Goal: Task Accomplishment & Management: Complete application form

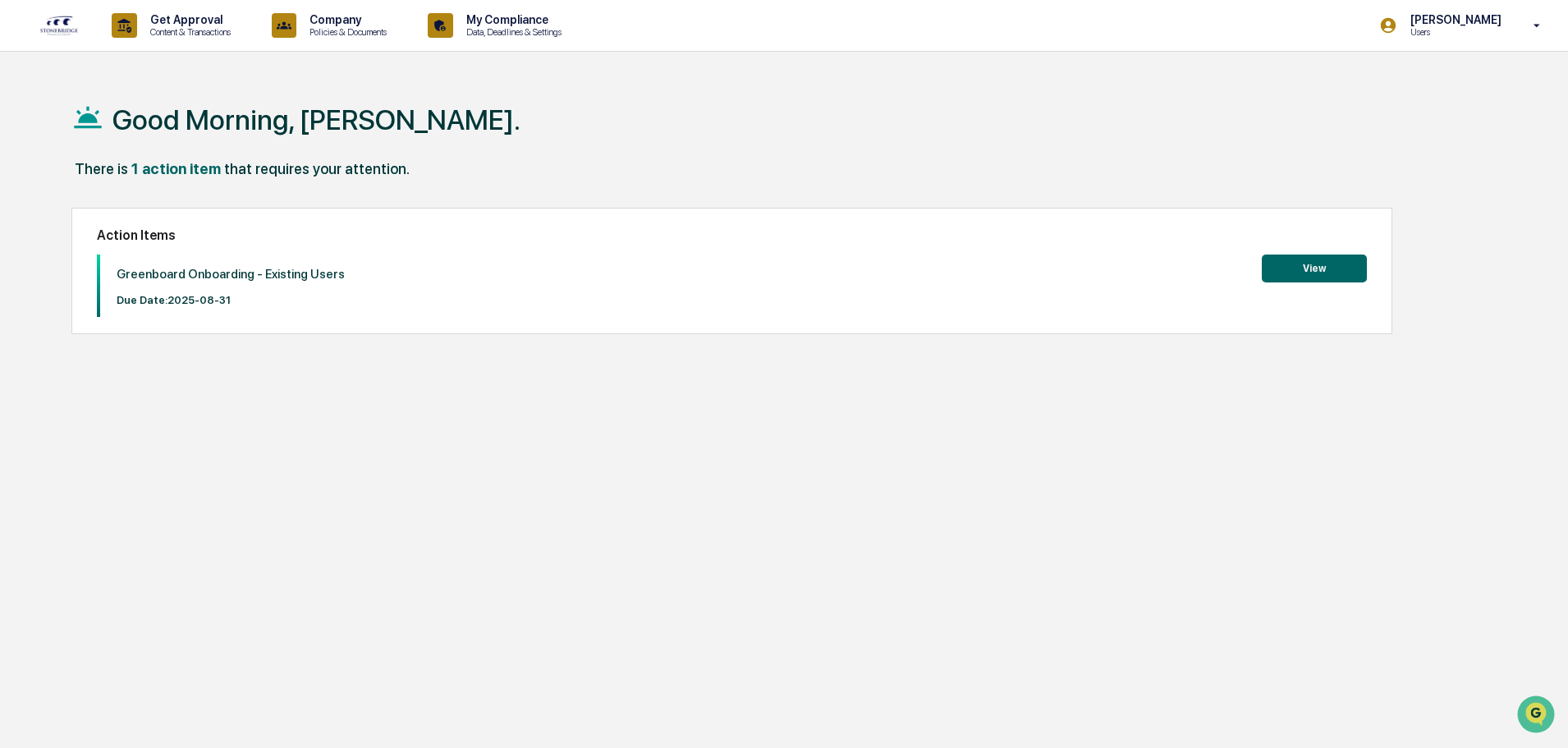
click at [1321, 264] on button "View" at bounding box center [1314, 268] width 105 height 28
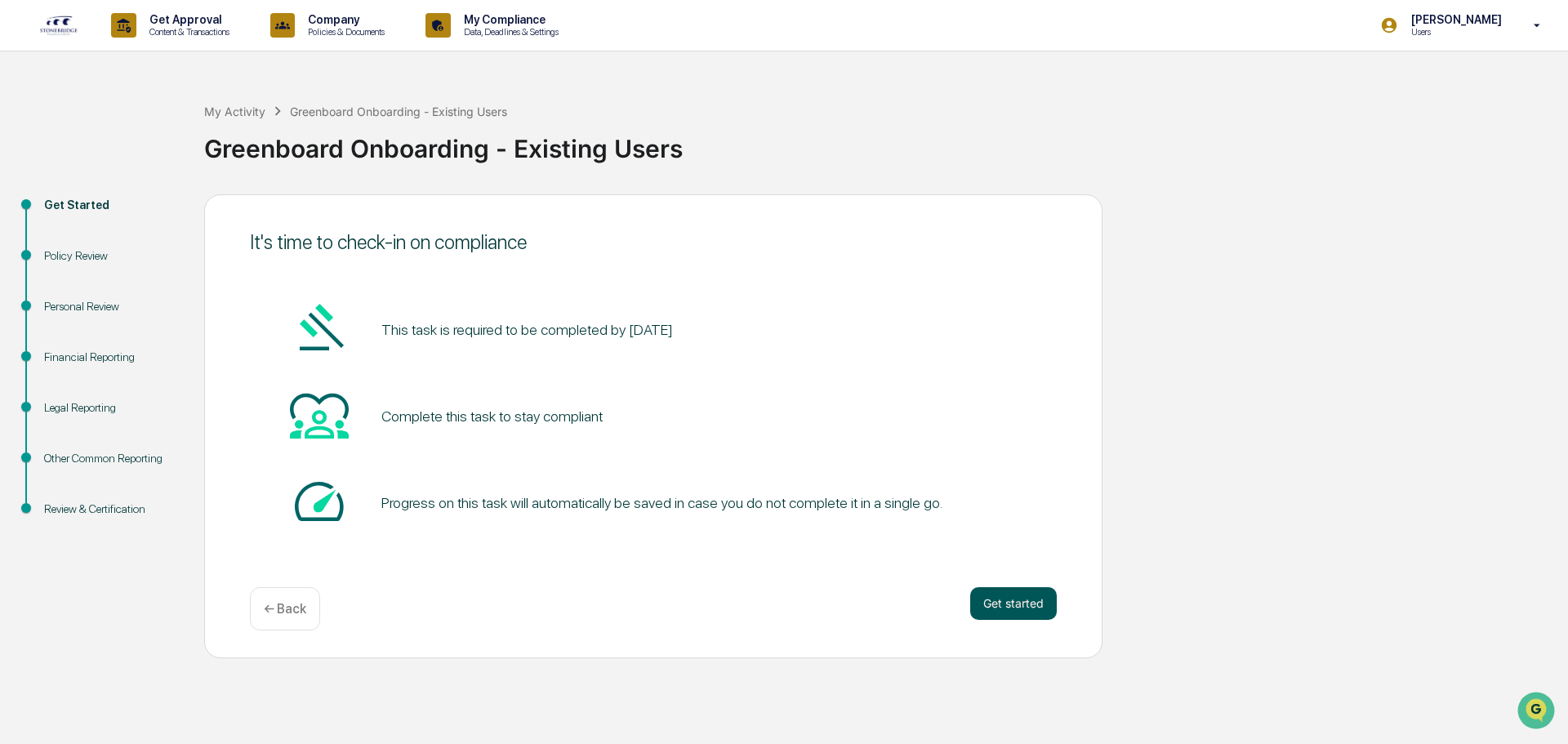
click at [1020, 619] on button "Get started" at bounding box center [1014, 603] width 86 height 33
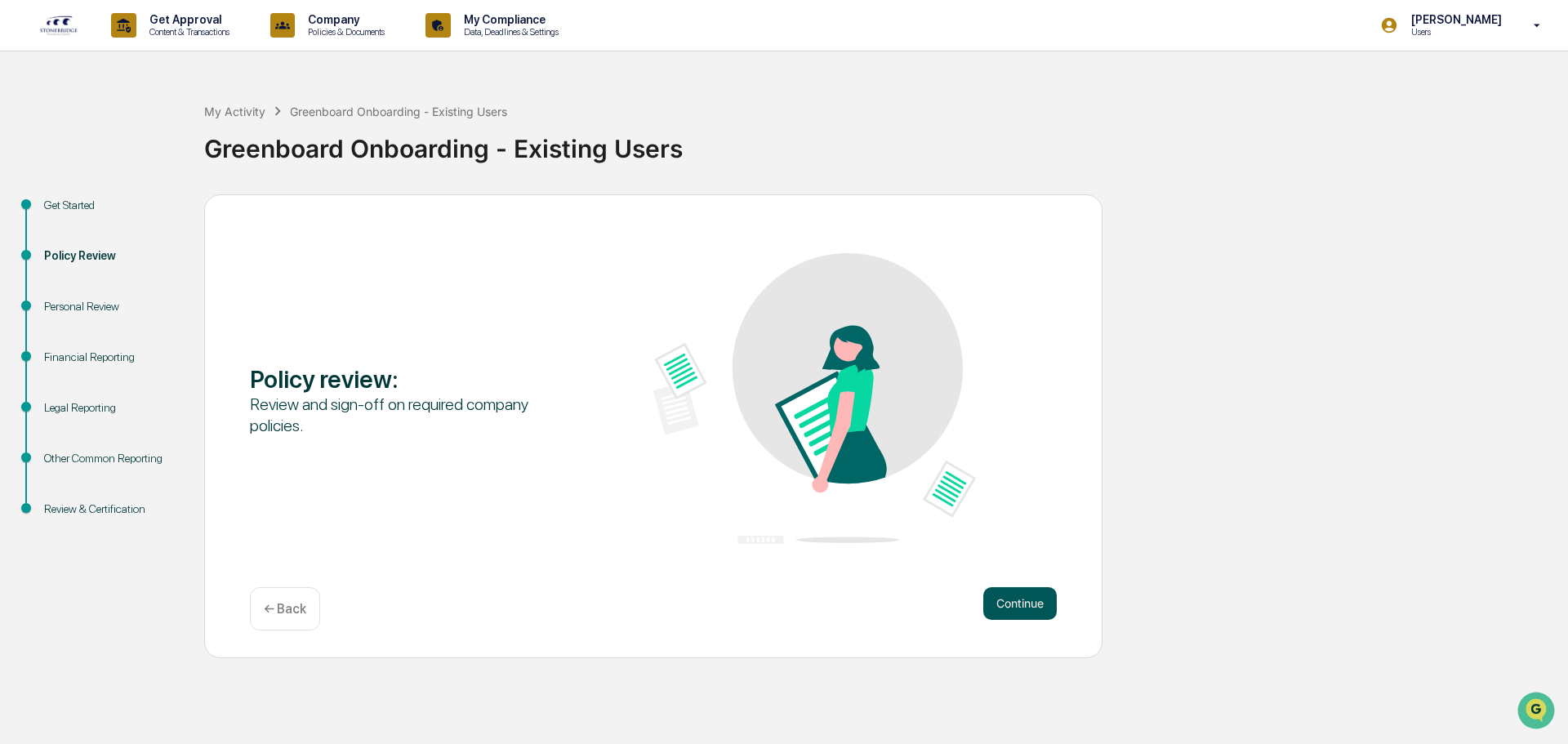
click at [1015, 601] on button "Continue" at bounding box center [1020, 603] width 74 height 33
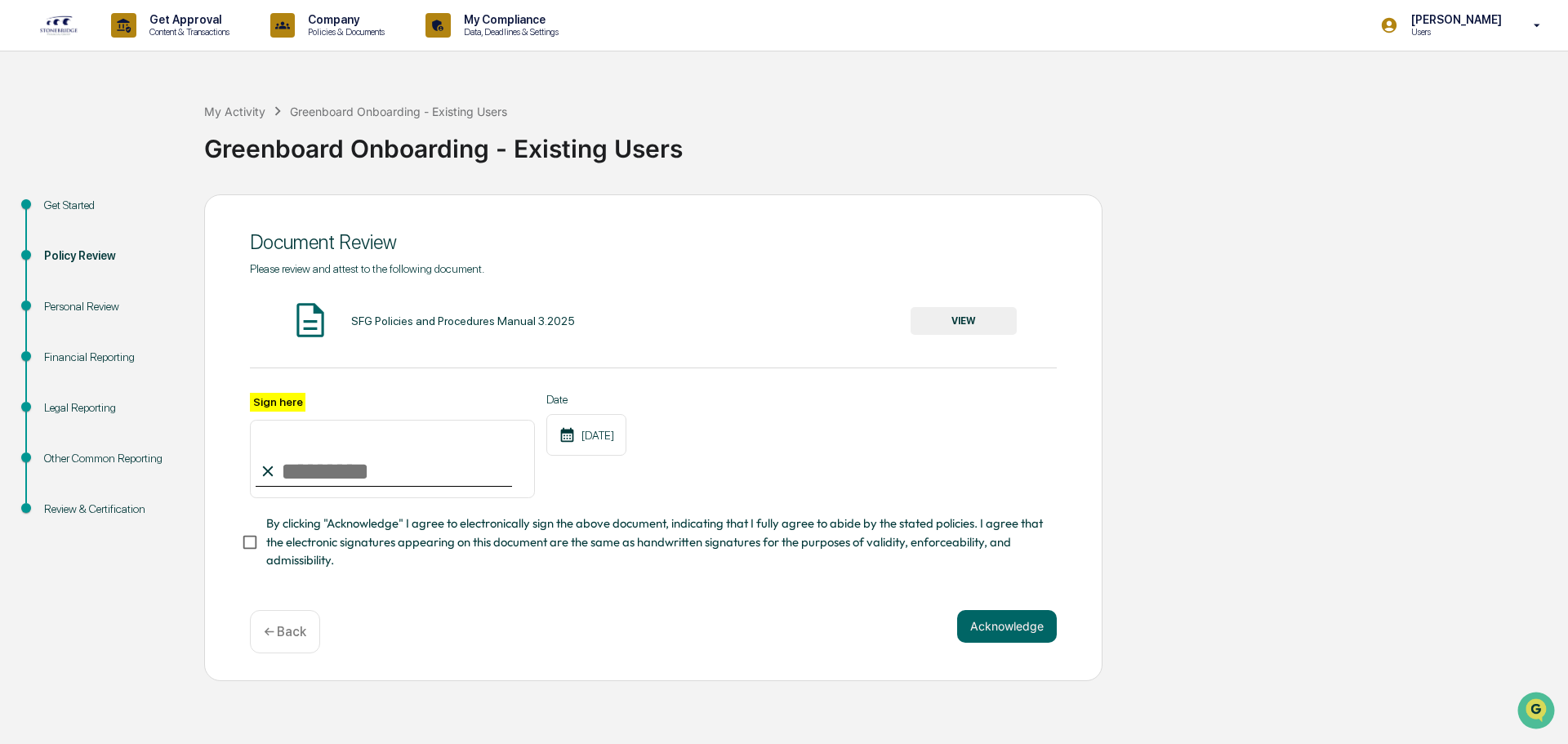
click at [296, 471] on input "Sign here" at bounding box center [393, 458] width 285 height 78
type input "**********"
click at [1032, 624] on button "Acknowledge" at bounding box center [1007, 626] width 99 height 33
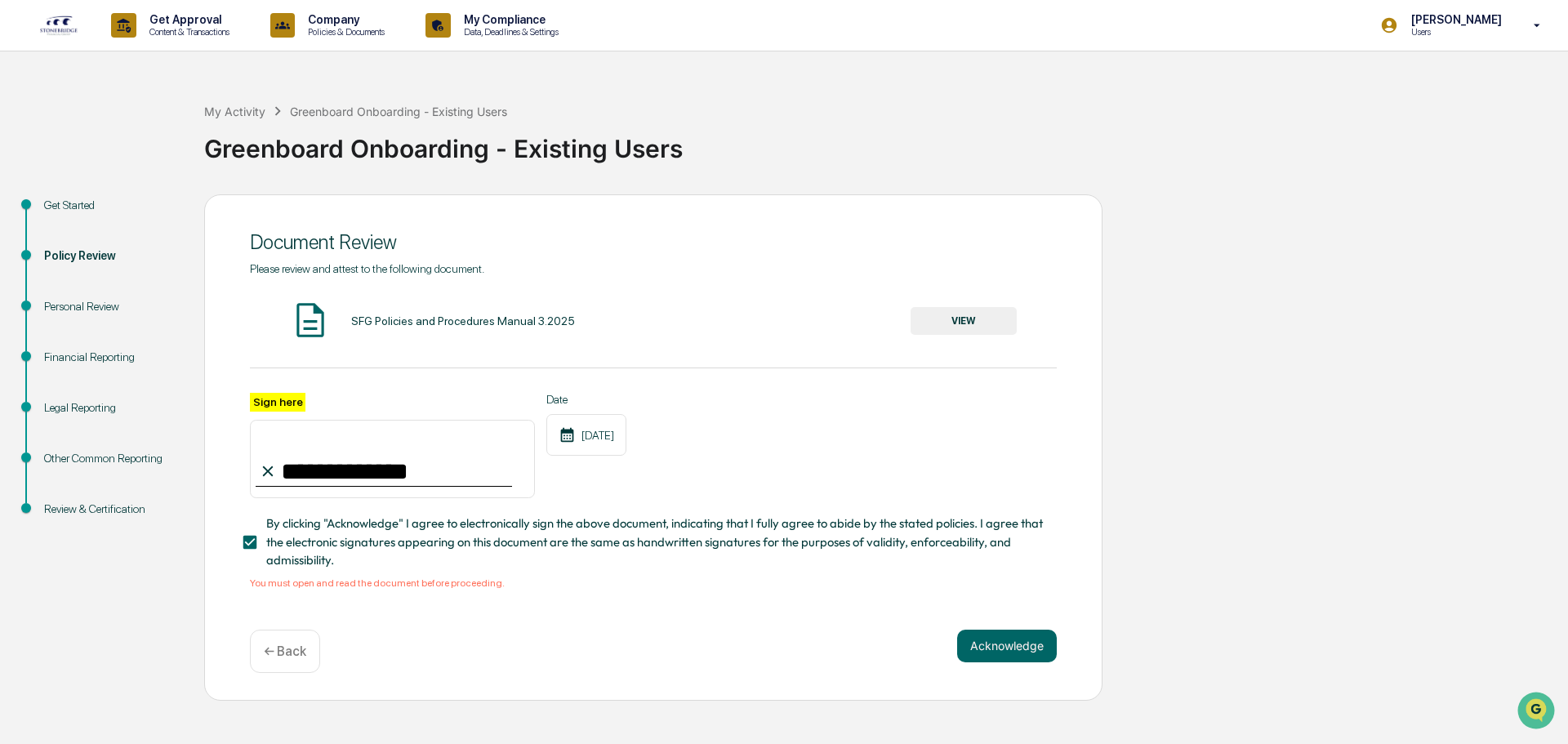
click at [986, 333] on button "VIEW" at bounding box center [963, 321] width 106 height 28
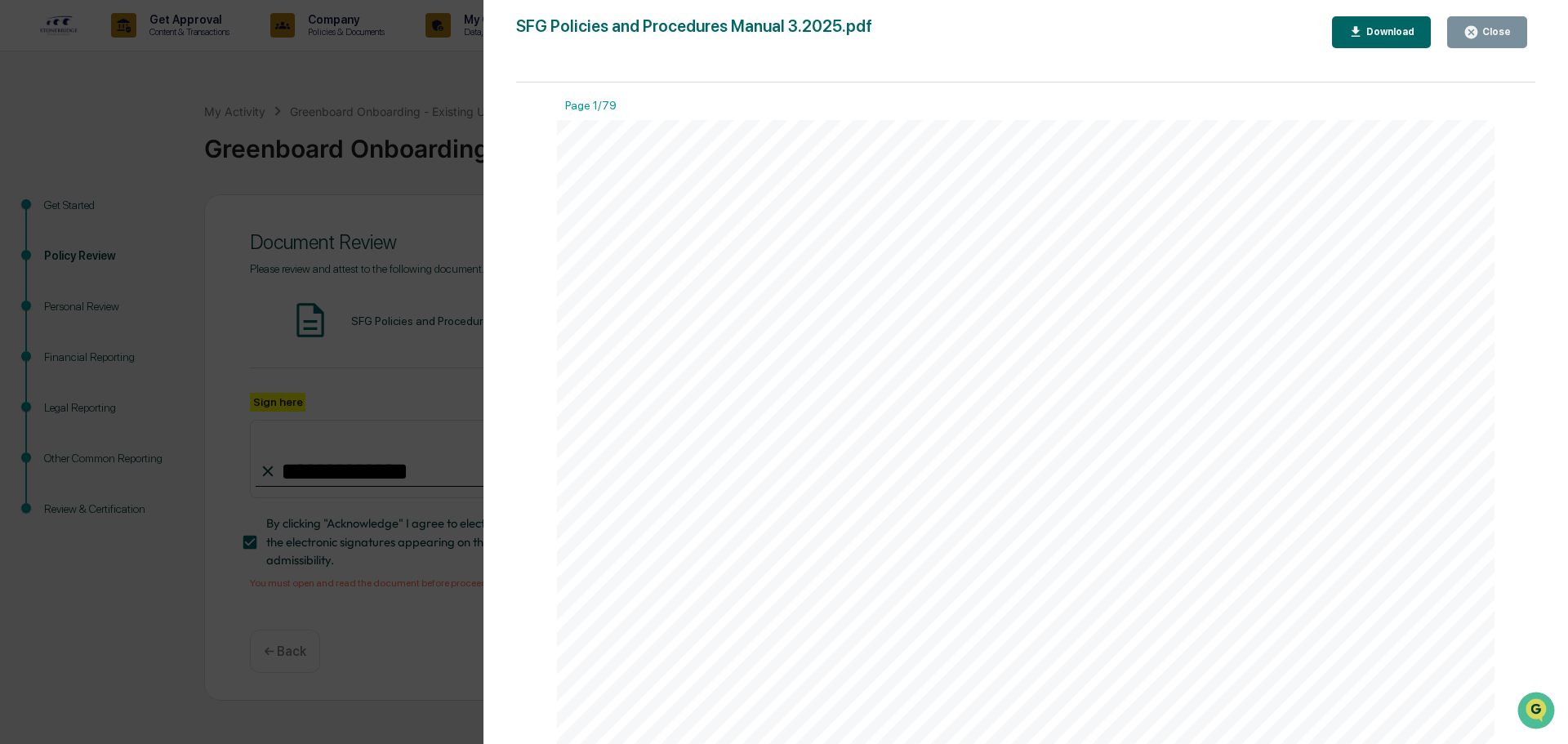
click at [1500, 39] on div "Close" at bounding box center [1487, 32] width 47 height 16
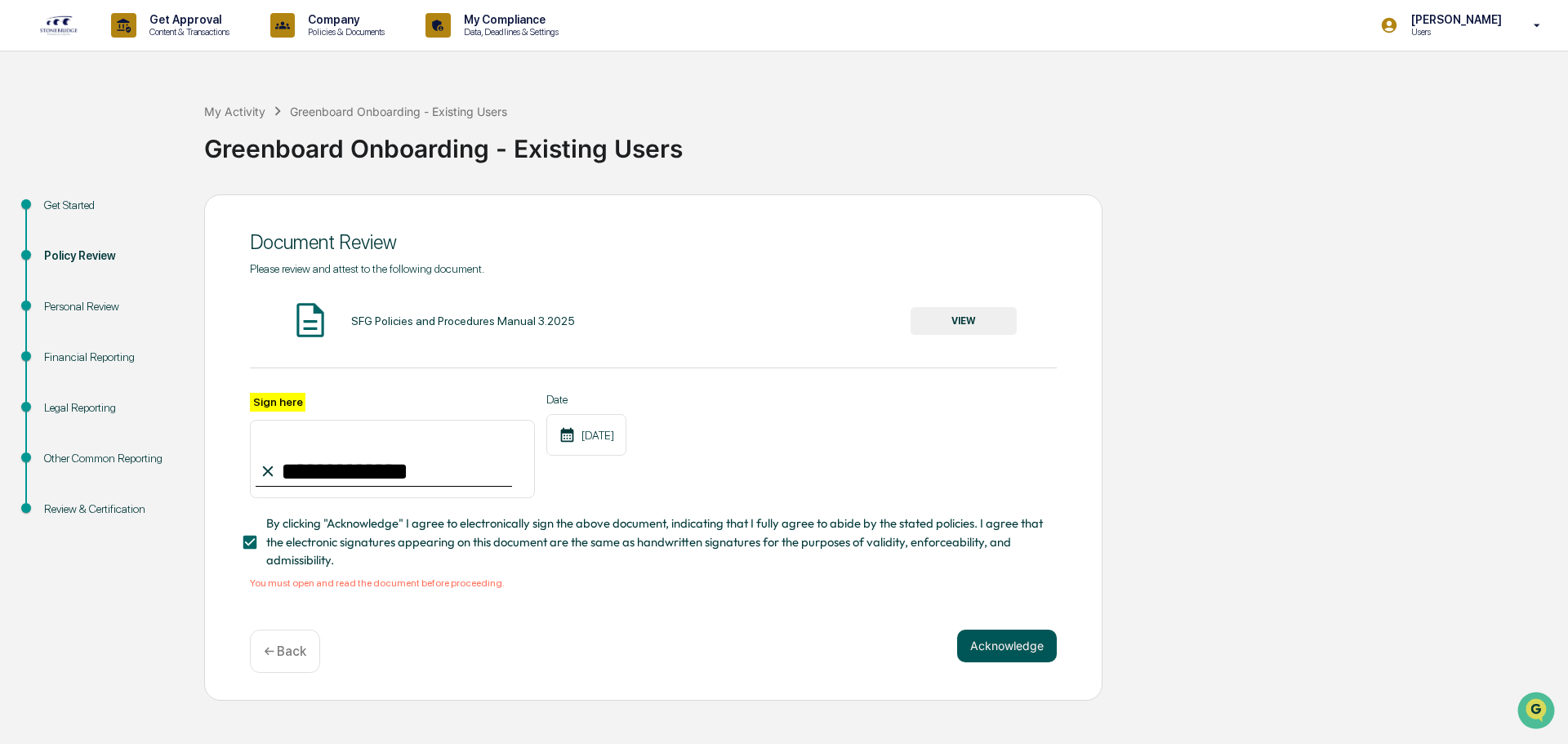
click at [993, 658] on button "Acknowledge" at bounding box center [1007, 646] width 99 height 33
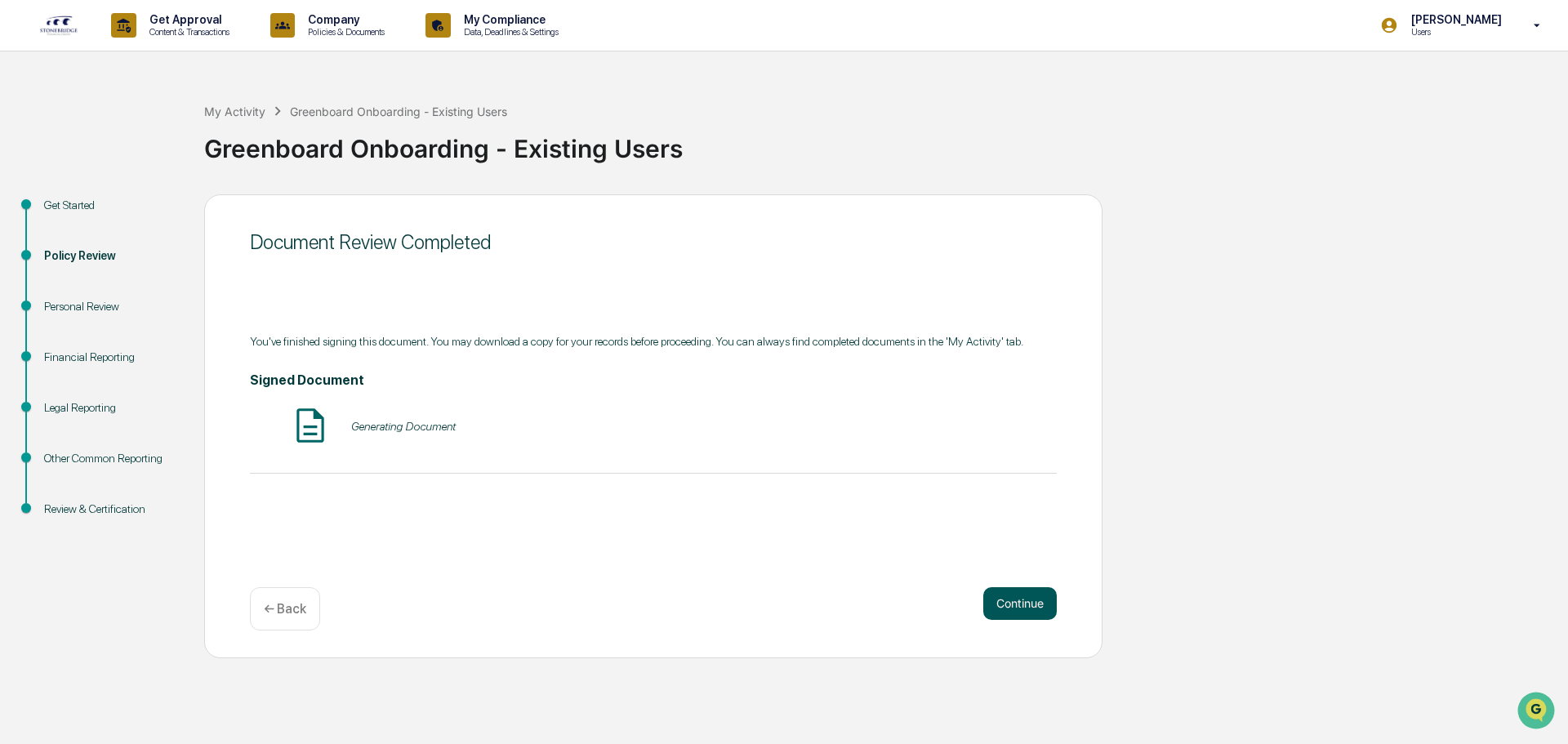
click at [1044, 601] on div "Document Review Completed You've finished signing this document. You may downlo…" at bounding box center [653, 426] width 898 height 464
click at [1015, 593] on button "Continue" at bounding box center [1020, 603] width 74 height 33
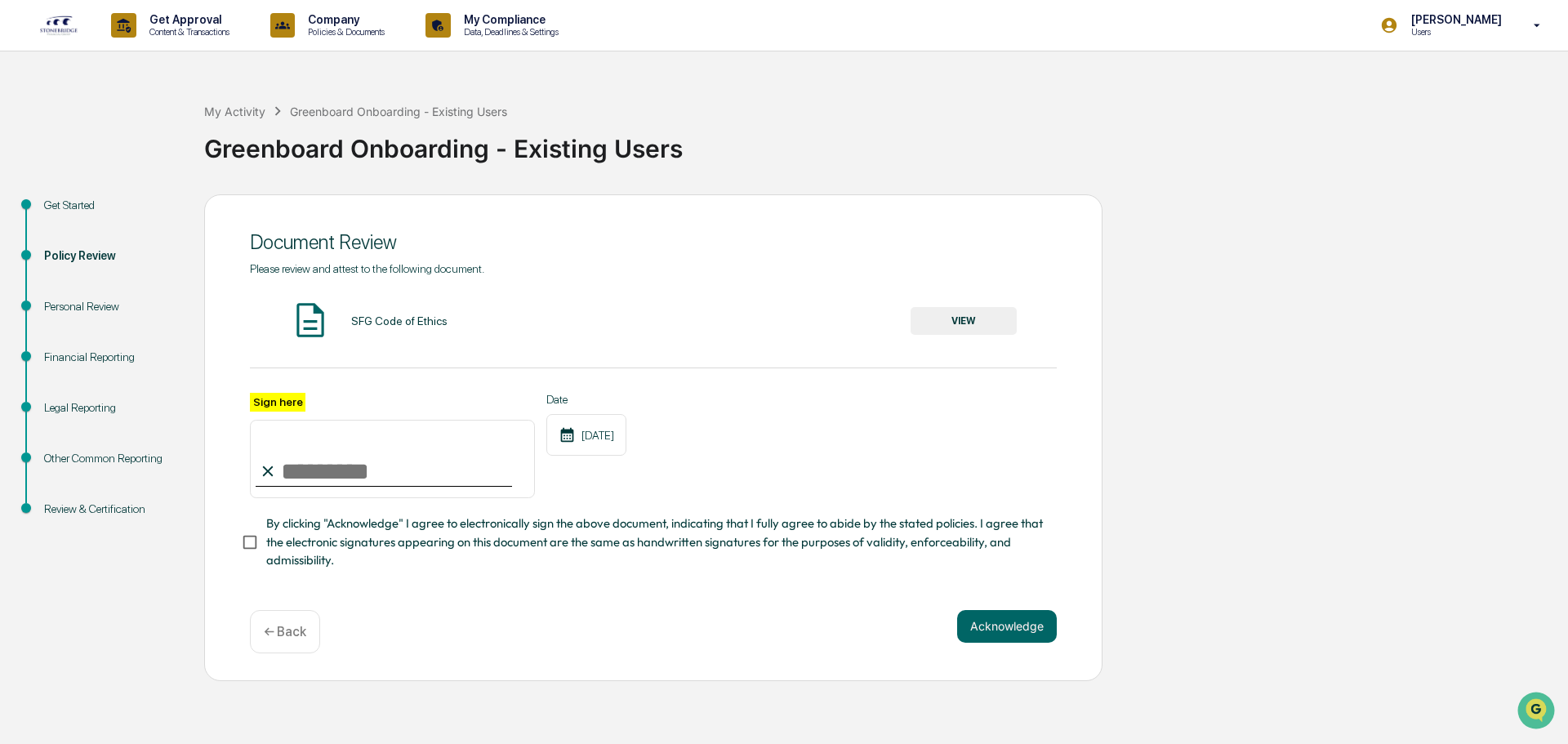
click at [978, 312] on button "VIEW" at bounding box center [963, 321] width 106 height 28
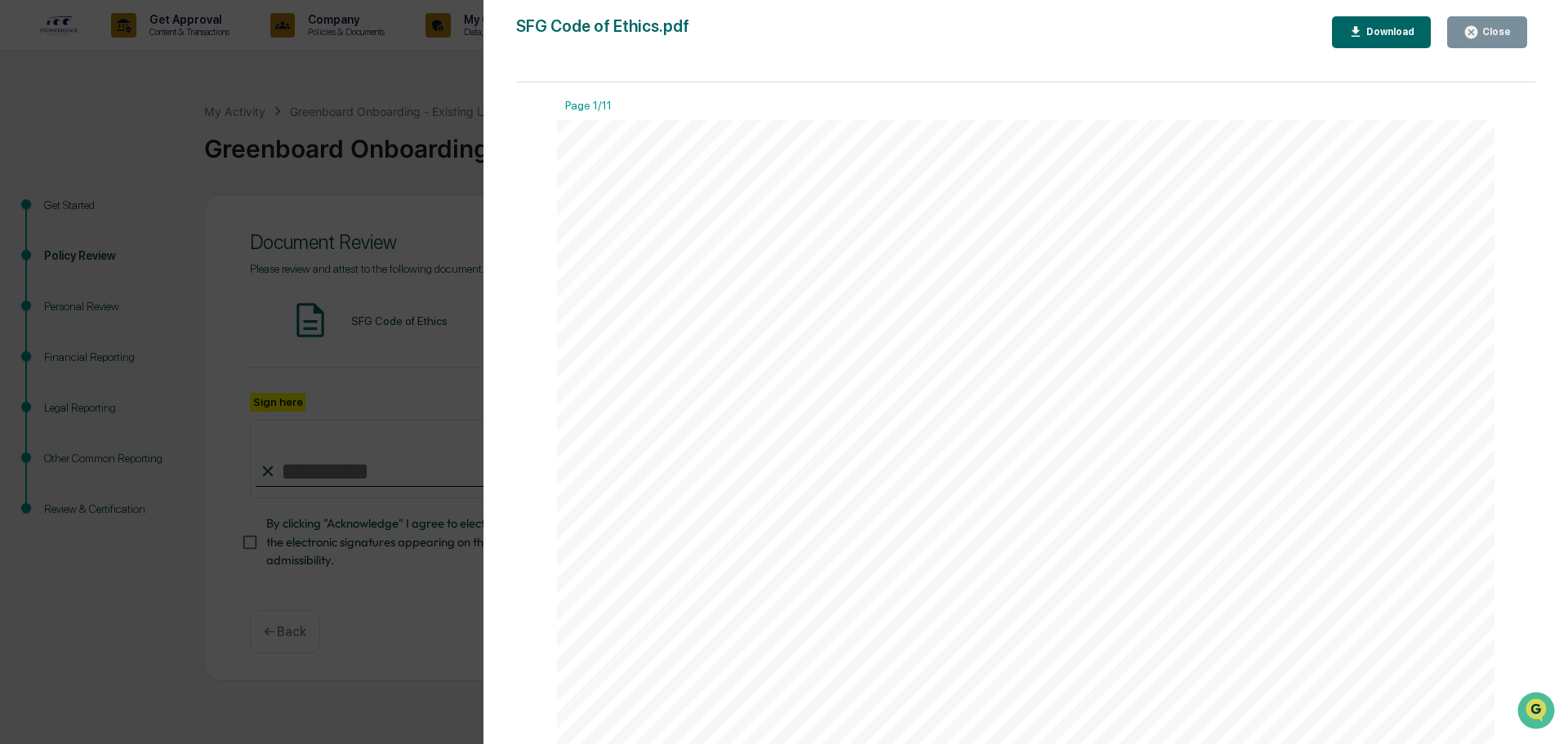
click at [1525, 33] on button "Close" at bounding box center [1487, 32] width 80 height 32
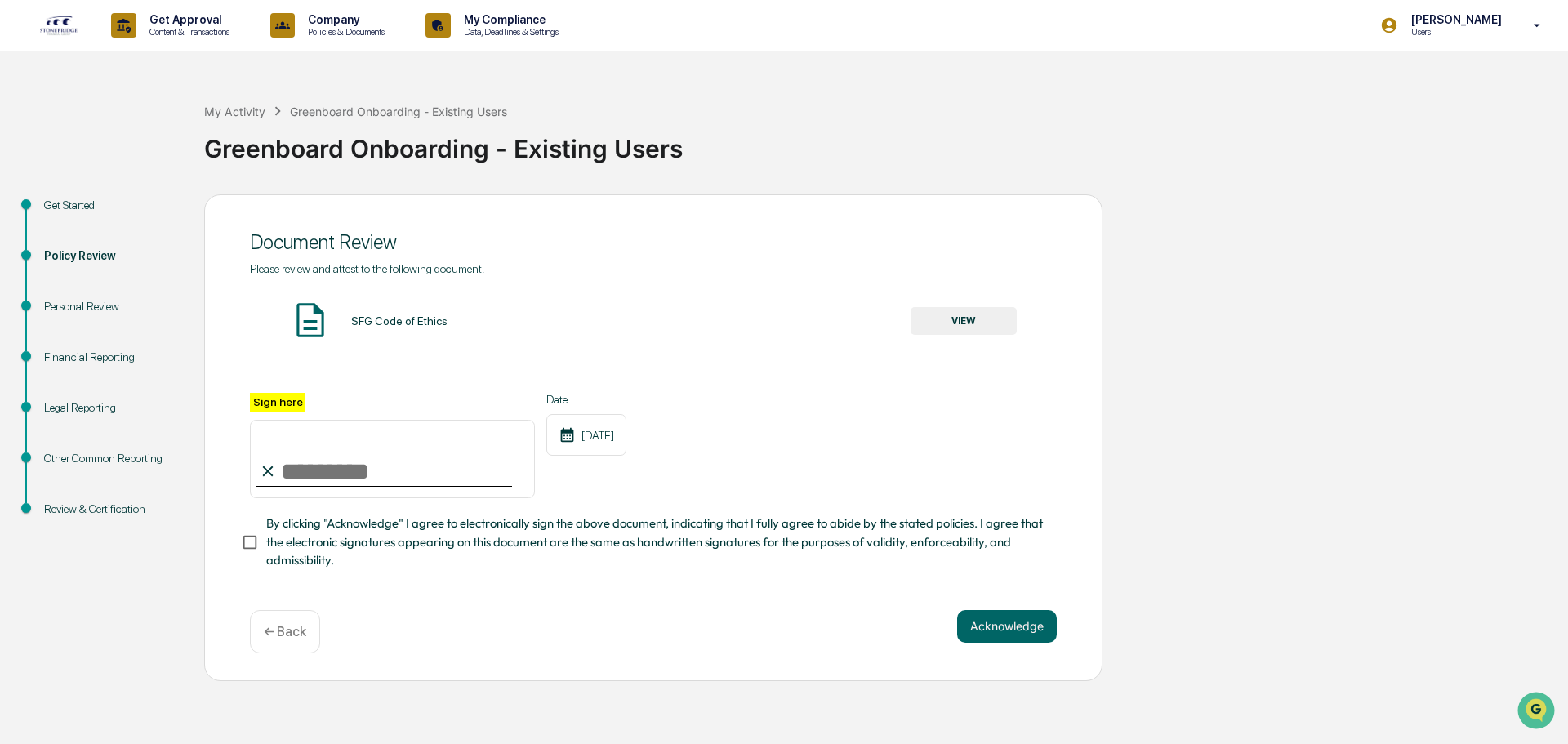
click at [394, 469] on input "Sign here" at bounding box center [393, 458] width 285 height 78
type input "**********"
click at [998, 635] on button "Acknowledge" at bounding box center [1007, 626] width 99 height 33
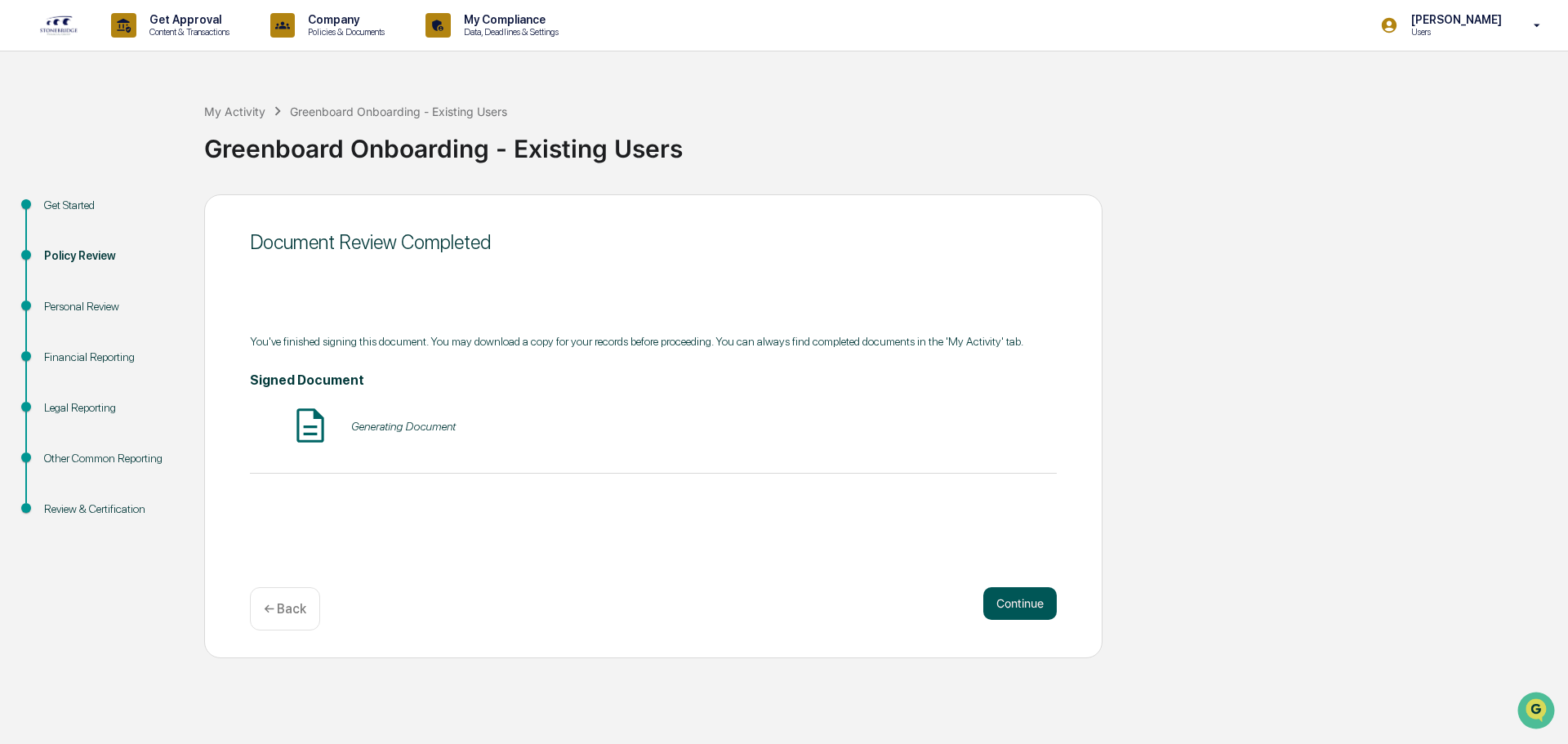
click at [1017, 608] on button "Continue" at bounding box center [1020, 603] width 74 height 33
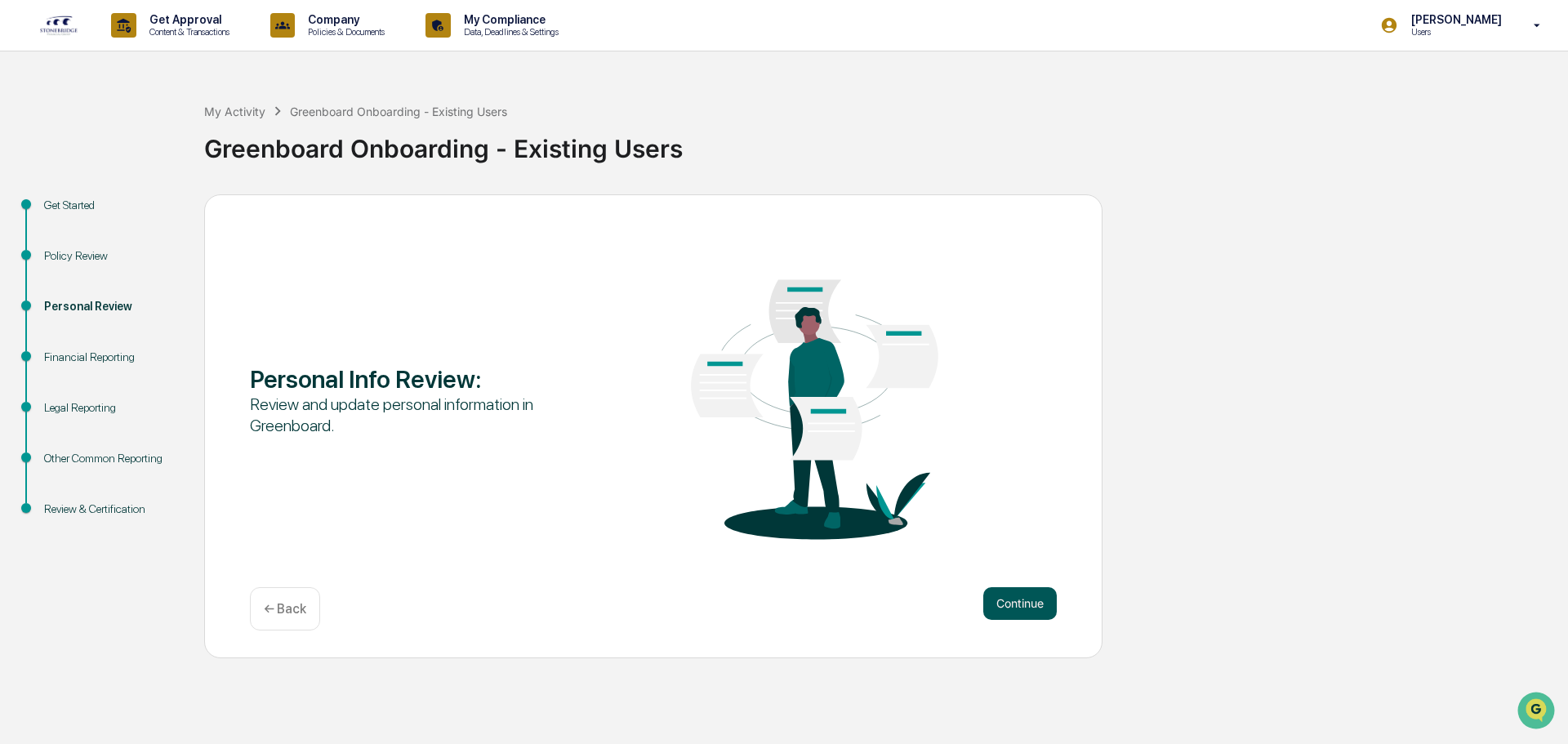
click at [1000, 602] on button "Continue" at bounding box center [1020, 603] width 74 height 33
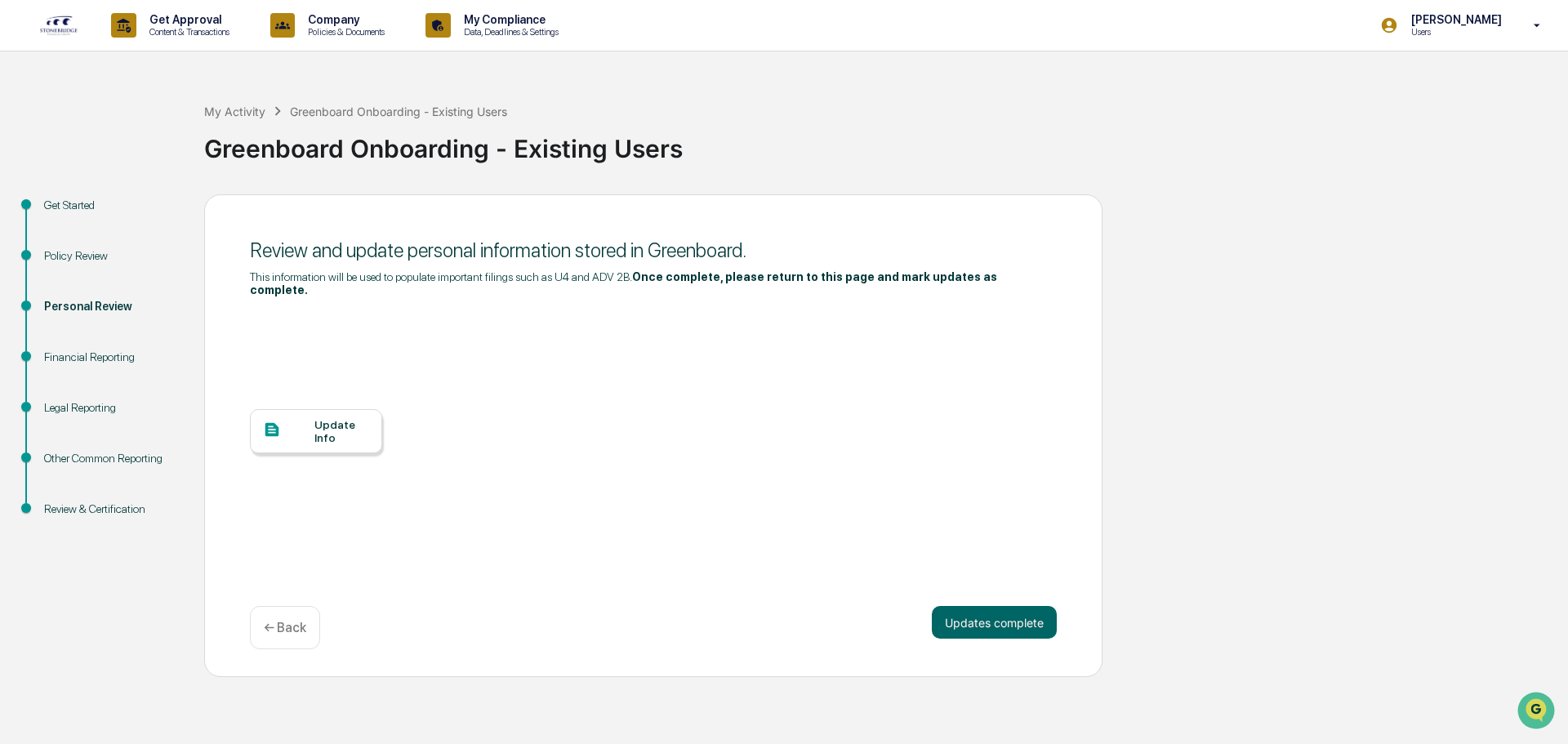
click at [320, 421] on div "Update Info" at bounding box center [341, 431] width 54 height 26
click at [1029, 619] on button "Updates complete" at bounding box center [995, 623] width 125 height 33
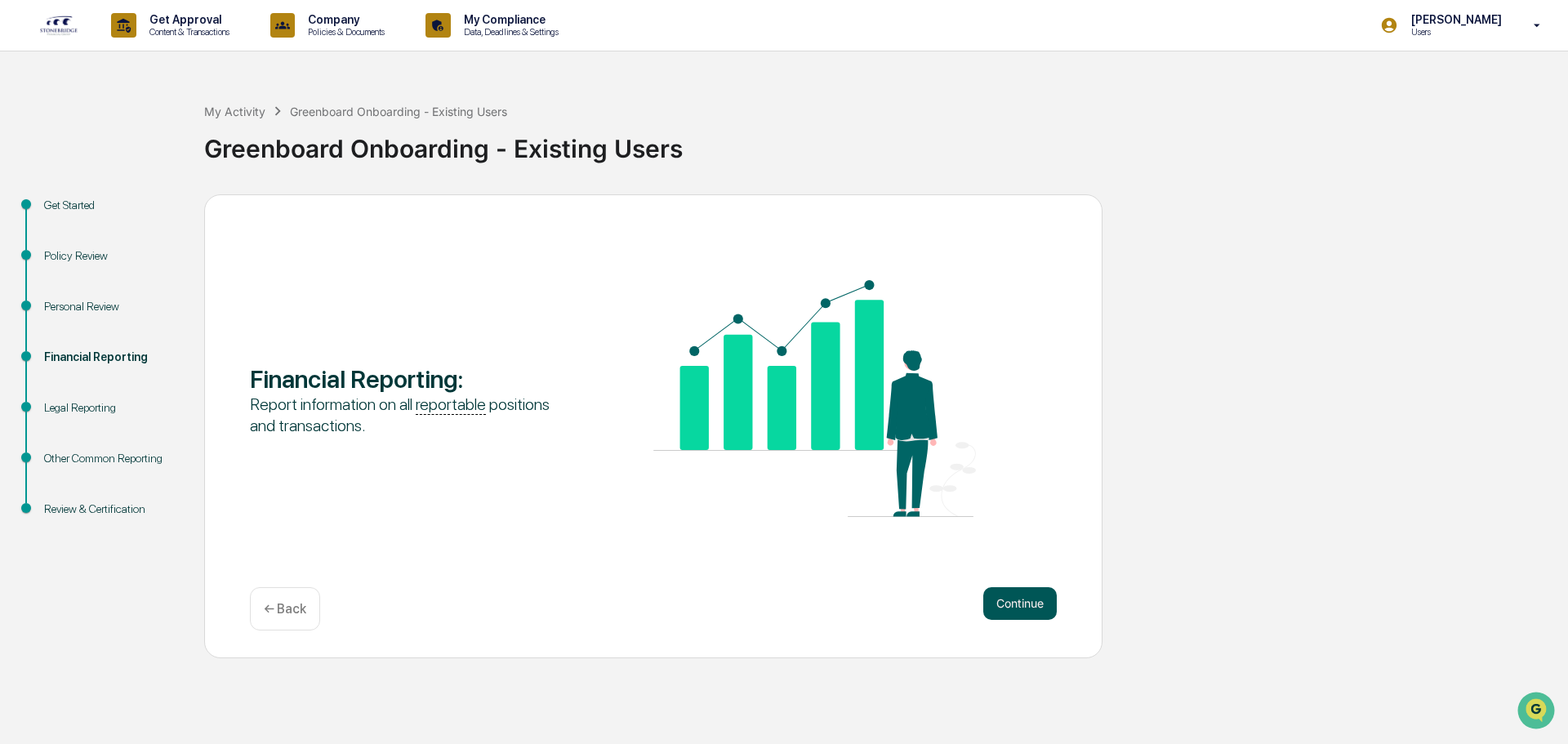
click at [1028, 599] on button "Continue" at bounding box center [1020, 603] width 74 height 33
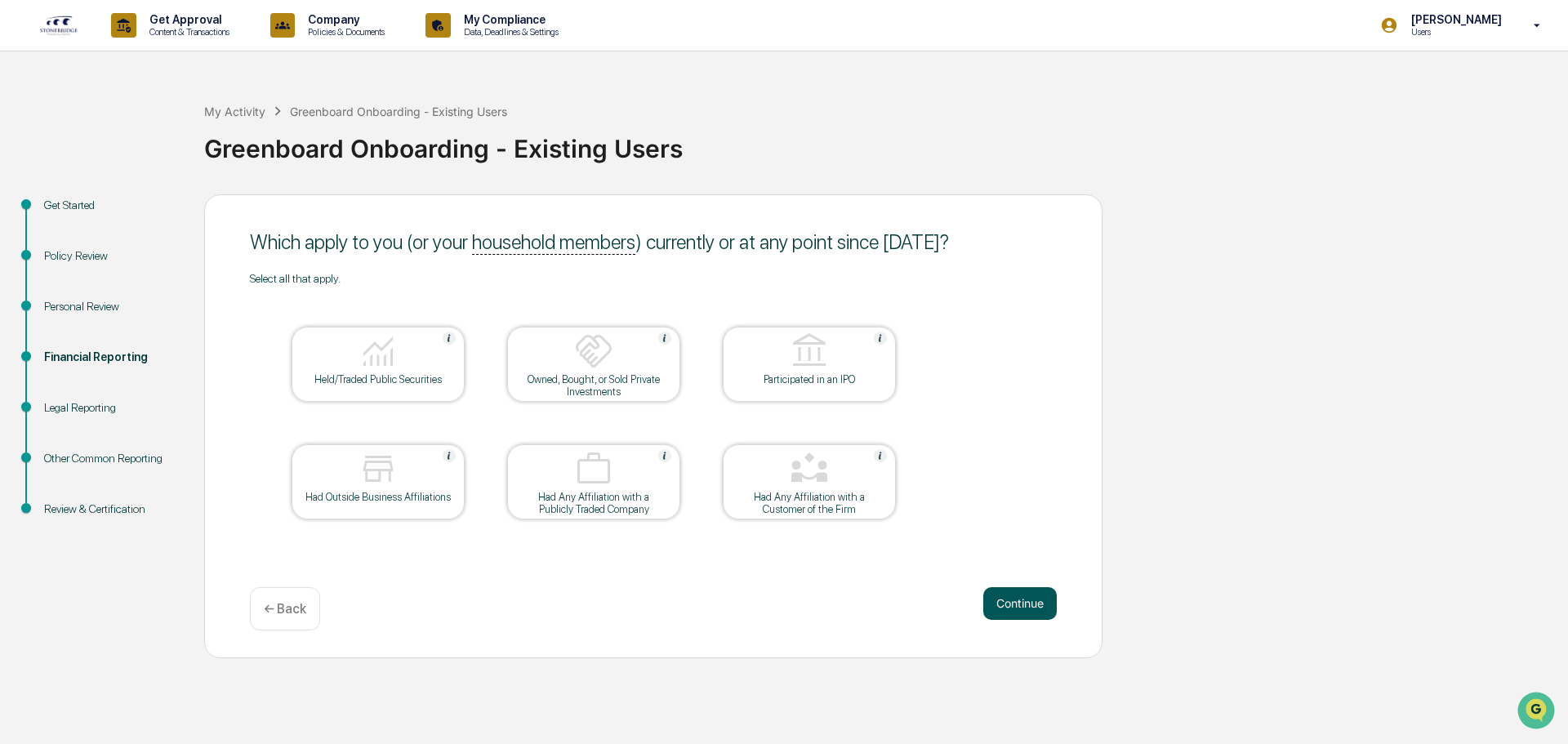
click at [1022, 612] on button "Continue" at bounding box center [1020, 603] width 74 height 33
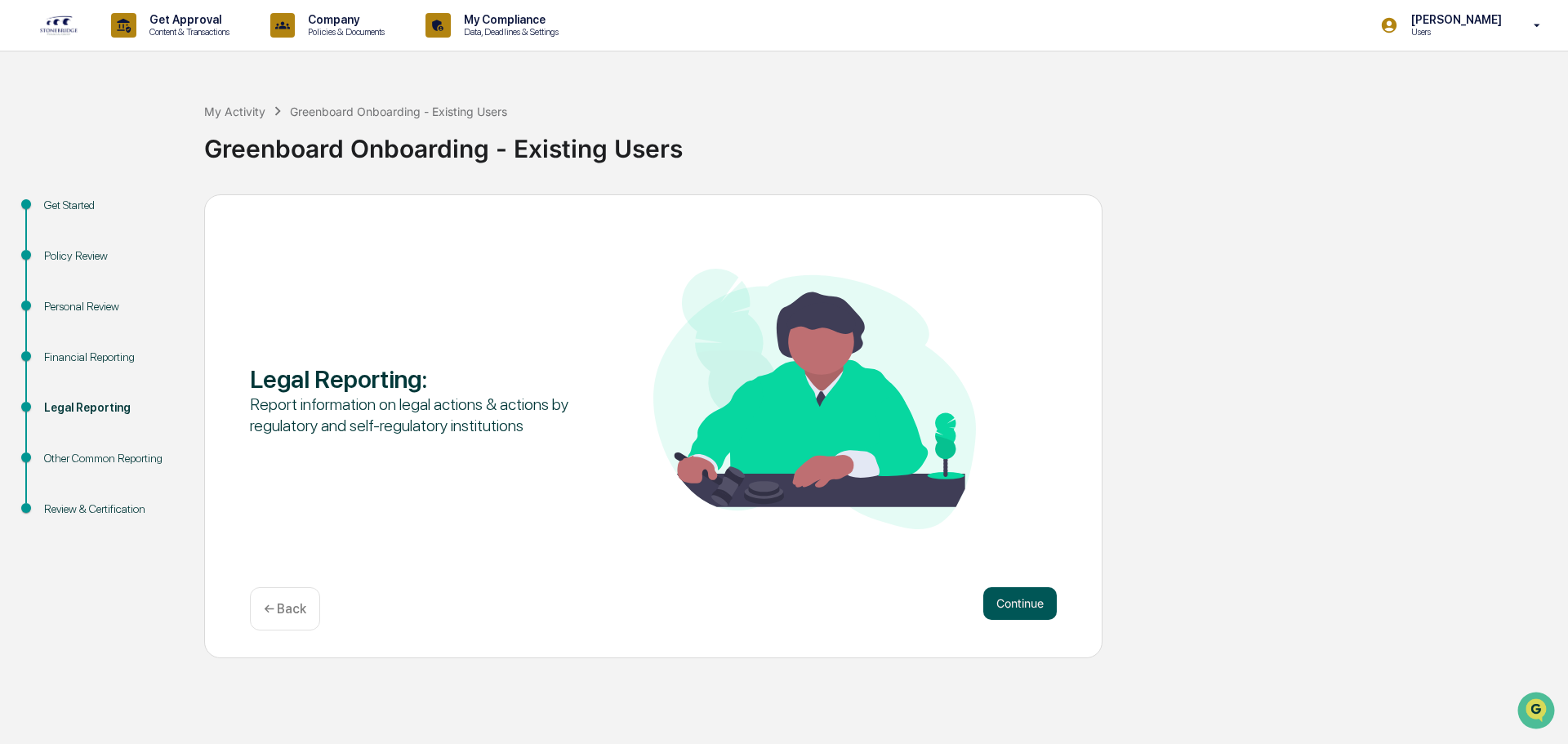
click at [1025, 601] on button "Continue" at bounding box center [1020, 603] width 74 height 33
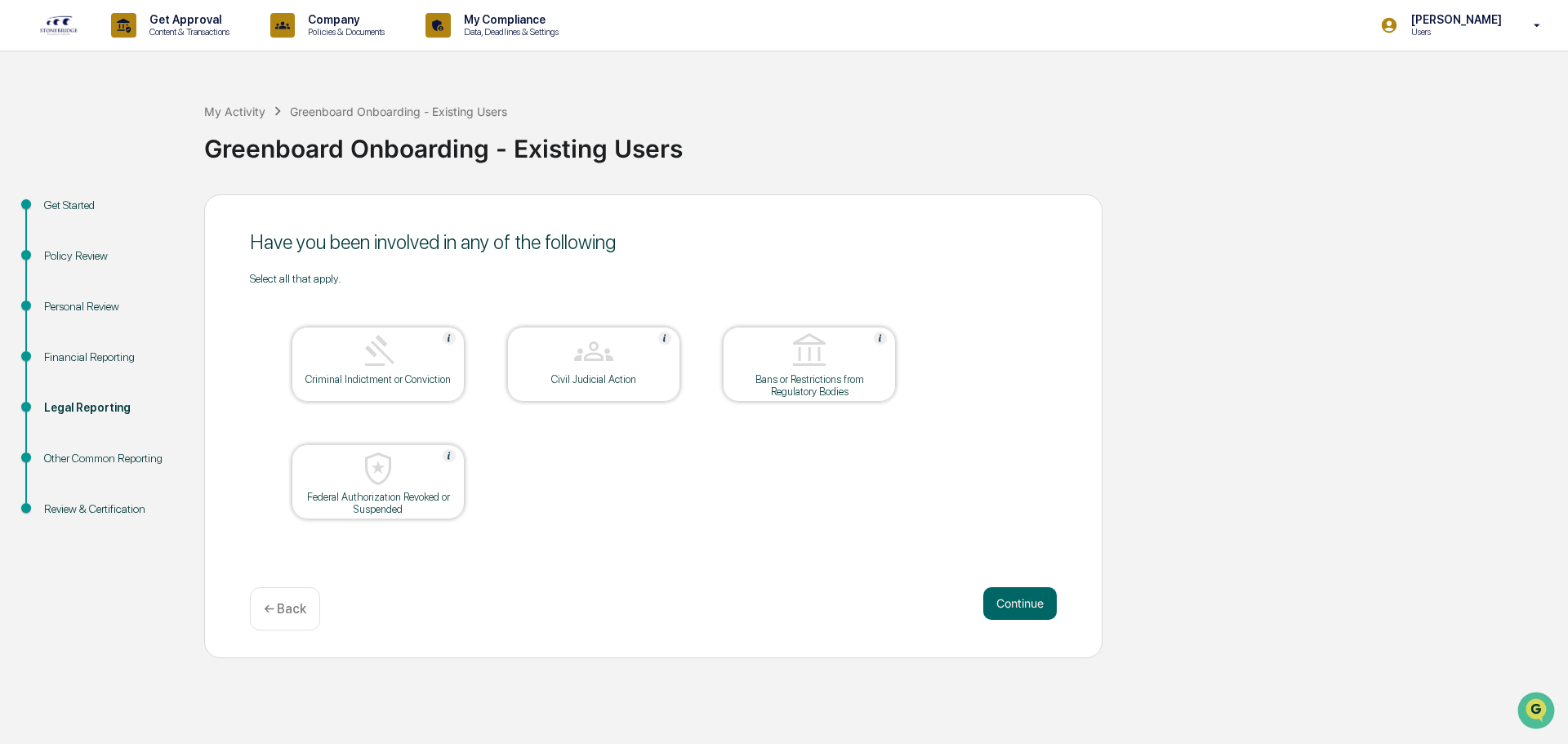
click at [1025, 599] on button "Continue" at bounding box center [1020, 603] width 74 height 33
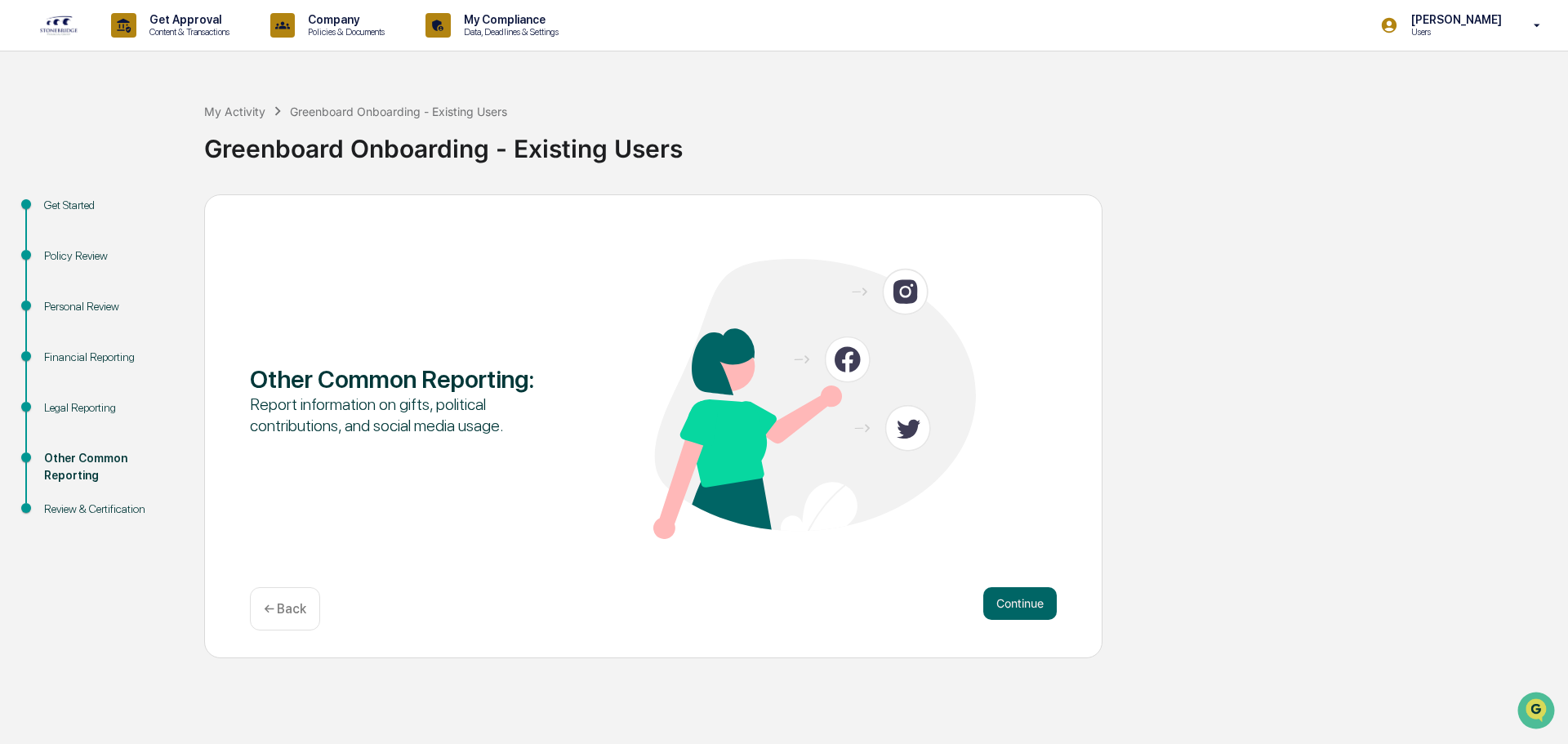
click at [1025, 599] on button "Continue" at bounding box center [1020, 603] width 74 height 33
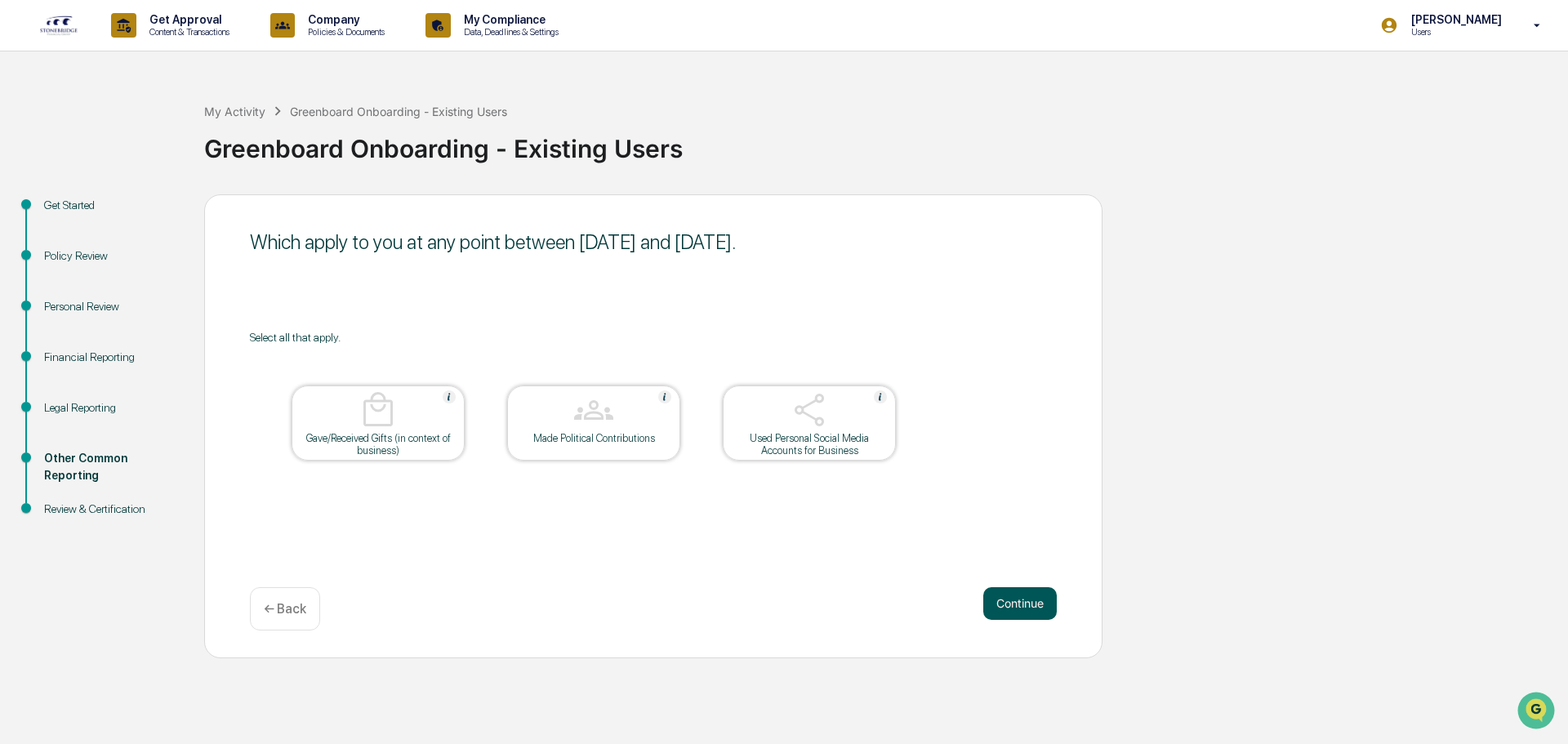
click at [1025, 598] on button "Continue" at bounding box center [1020, 603] width 74 height 33
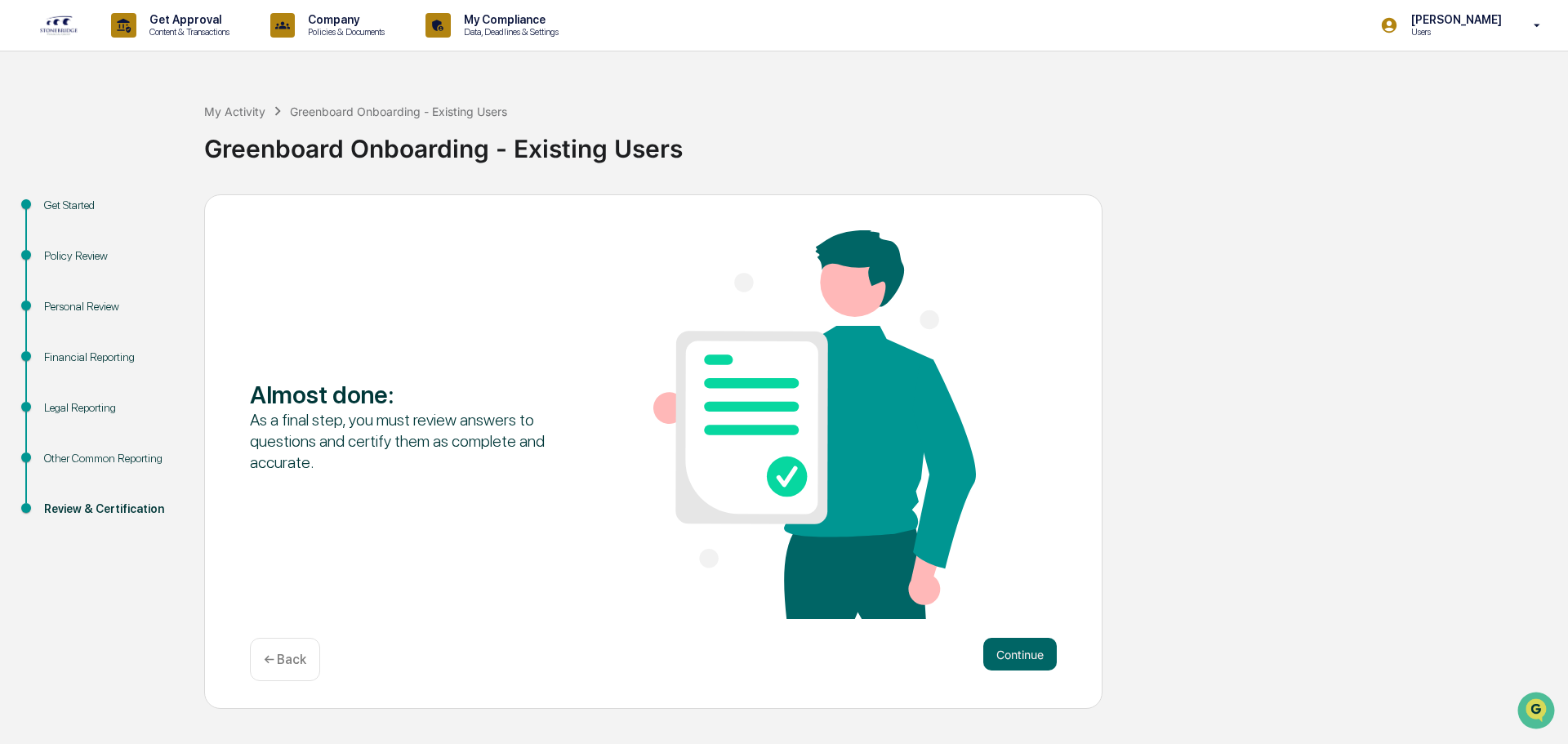
click at [1025, 598] on div "Almost done : As a final step, you must review answers to questions and certify…" at bounding box center [653, 426] width 807 height 392
click at [1033, 681] on div "Almost done : As a final step, you must review answers to questions and certify…" at bounding box center [653, 452] width 898 height 515
click at [1020, 658] on button "Continue" at bounding box center [1020, 654] width 74 height 33
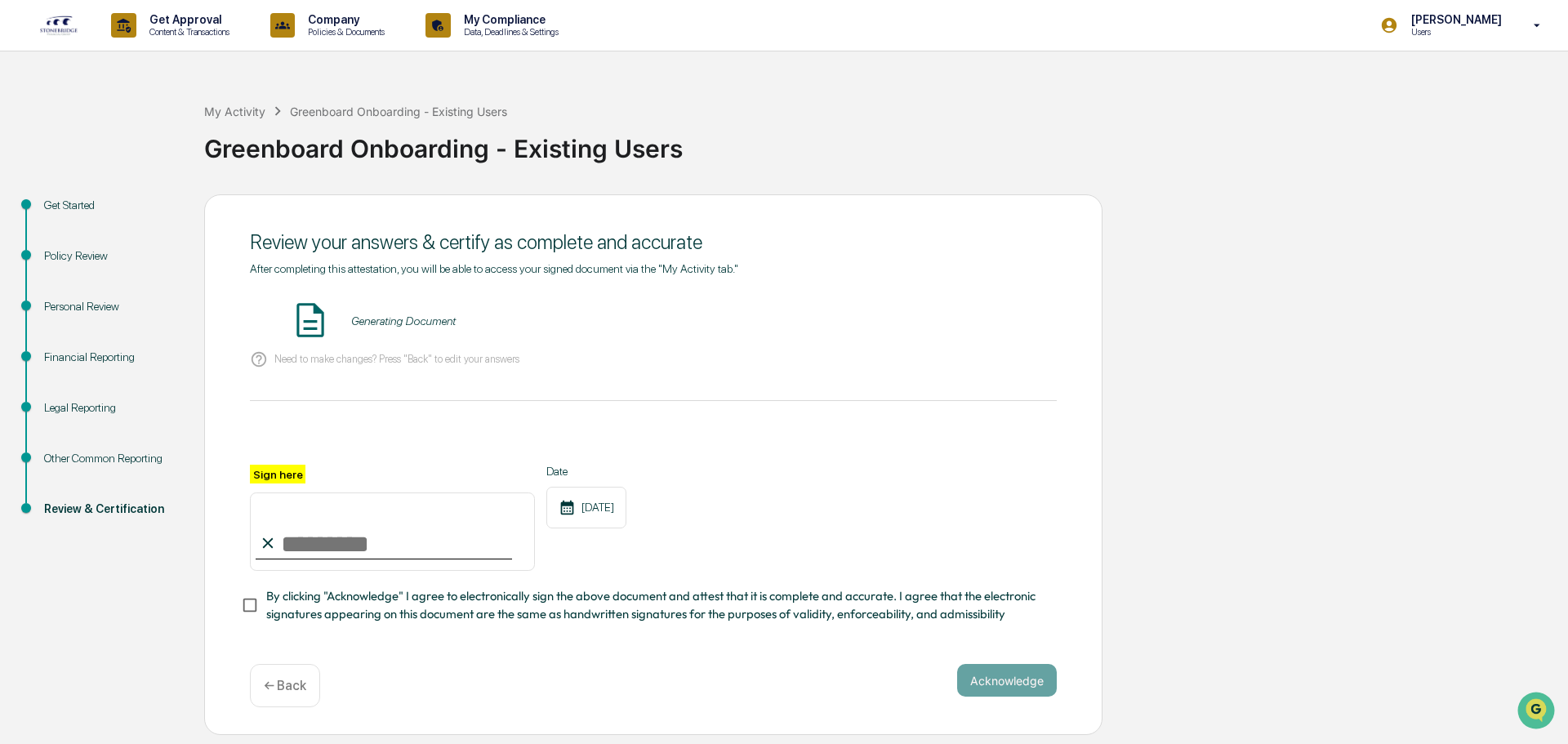
click at [386, 325] on div "Generating Document" at bounding box center [404, 321] width 105 height 13
click at [993, 316] on button "VIEW" at bounding box center [963, 321] width 106 height 28
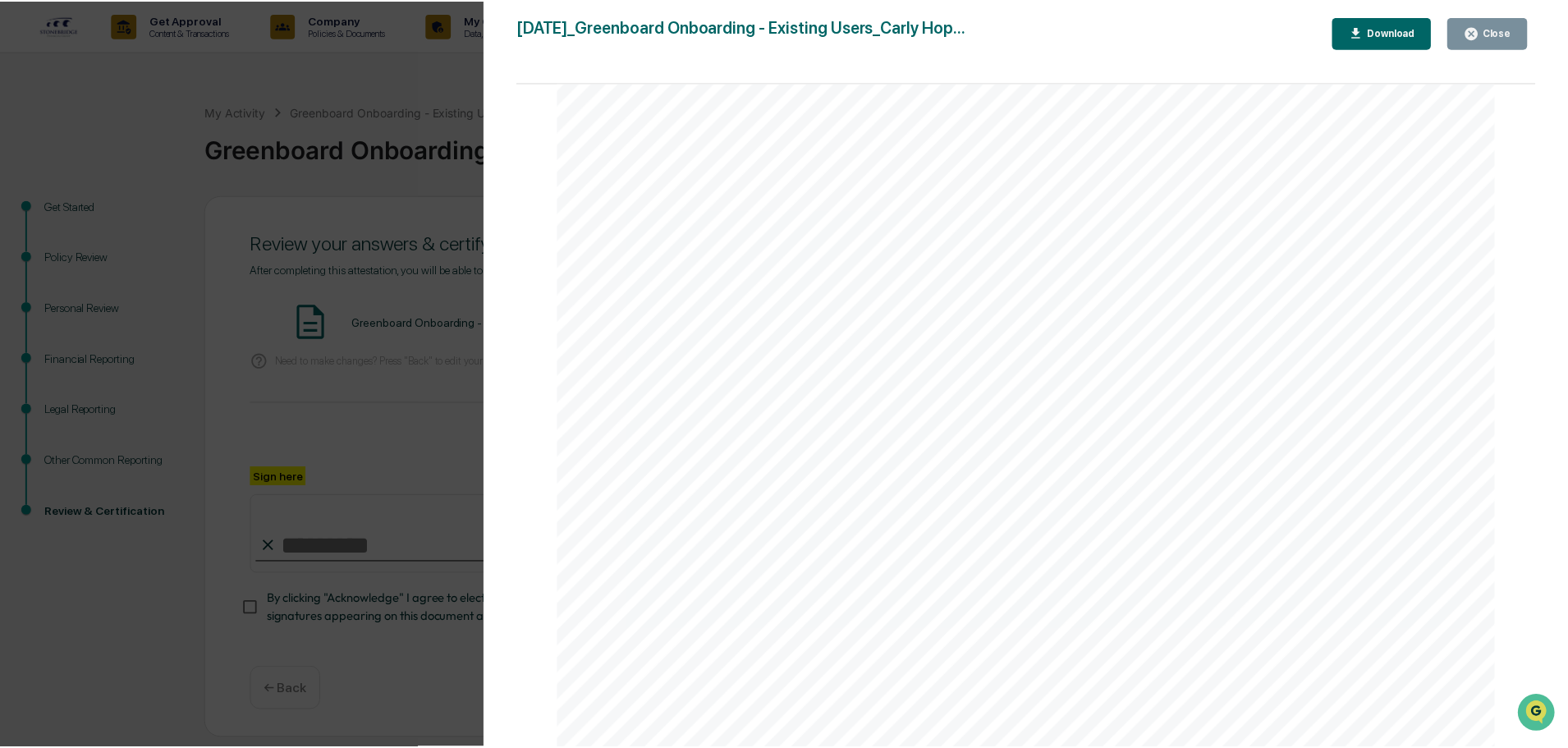
scroll to position [4864, 0]
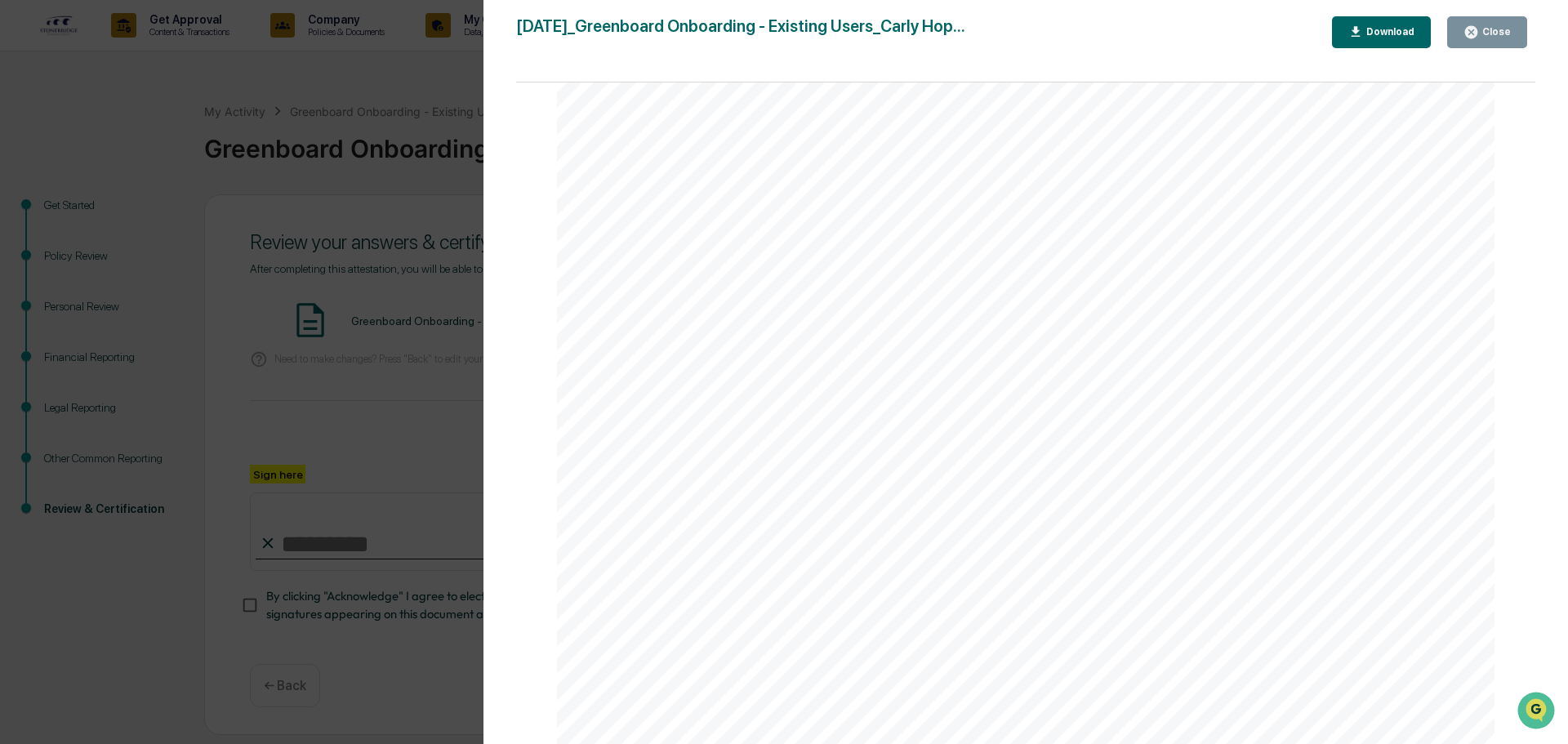
click at [1521, 19] on button "Close" at bounding box center [1487, 32] width 80 height 32
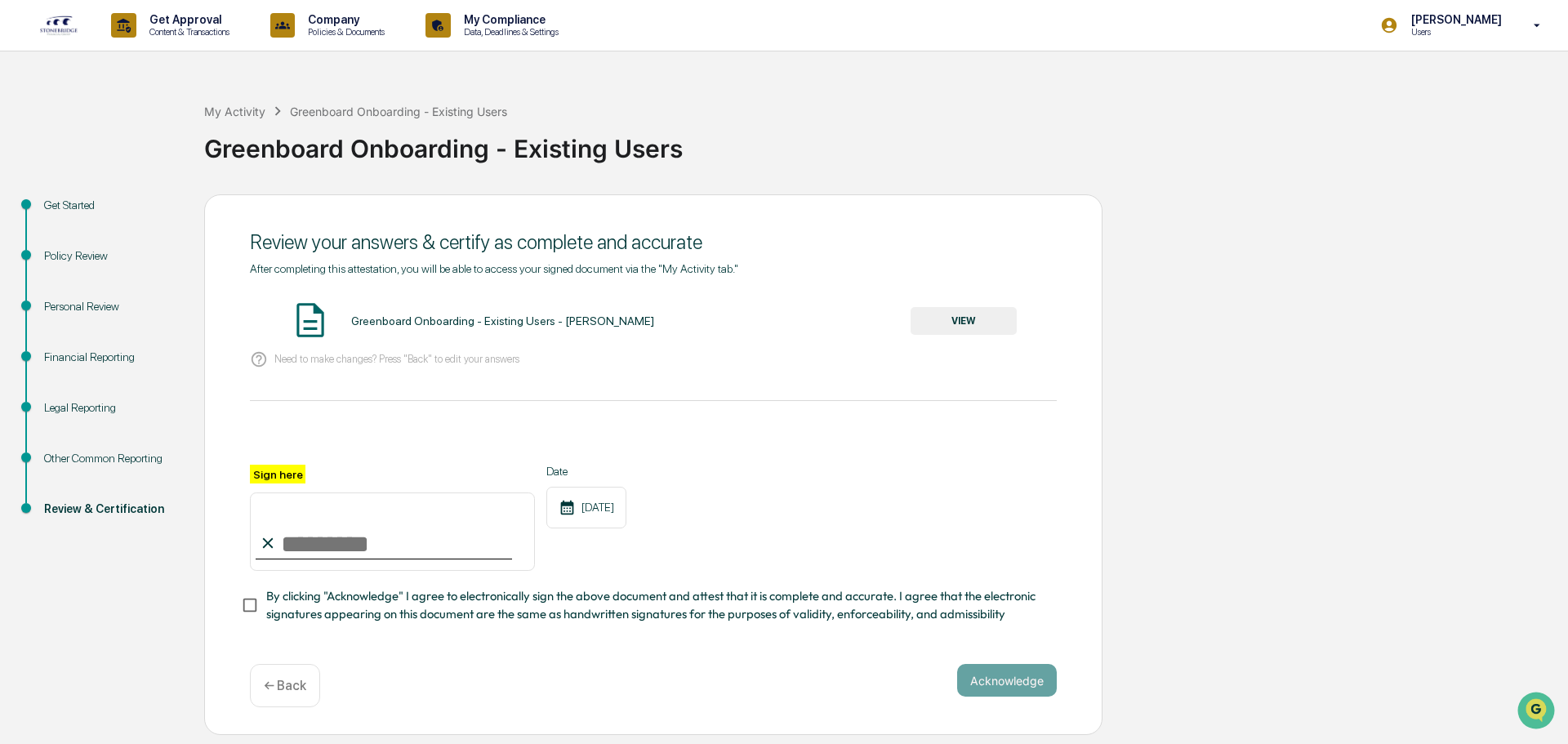
click at [359, 560] on input "Sign here" at bounding box center [393, 531] width 285 height 78
type input "**********"
click at [1043, 684] on button "Acknowledge" at bounding box center [1007, 681] width 99 height 33
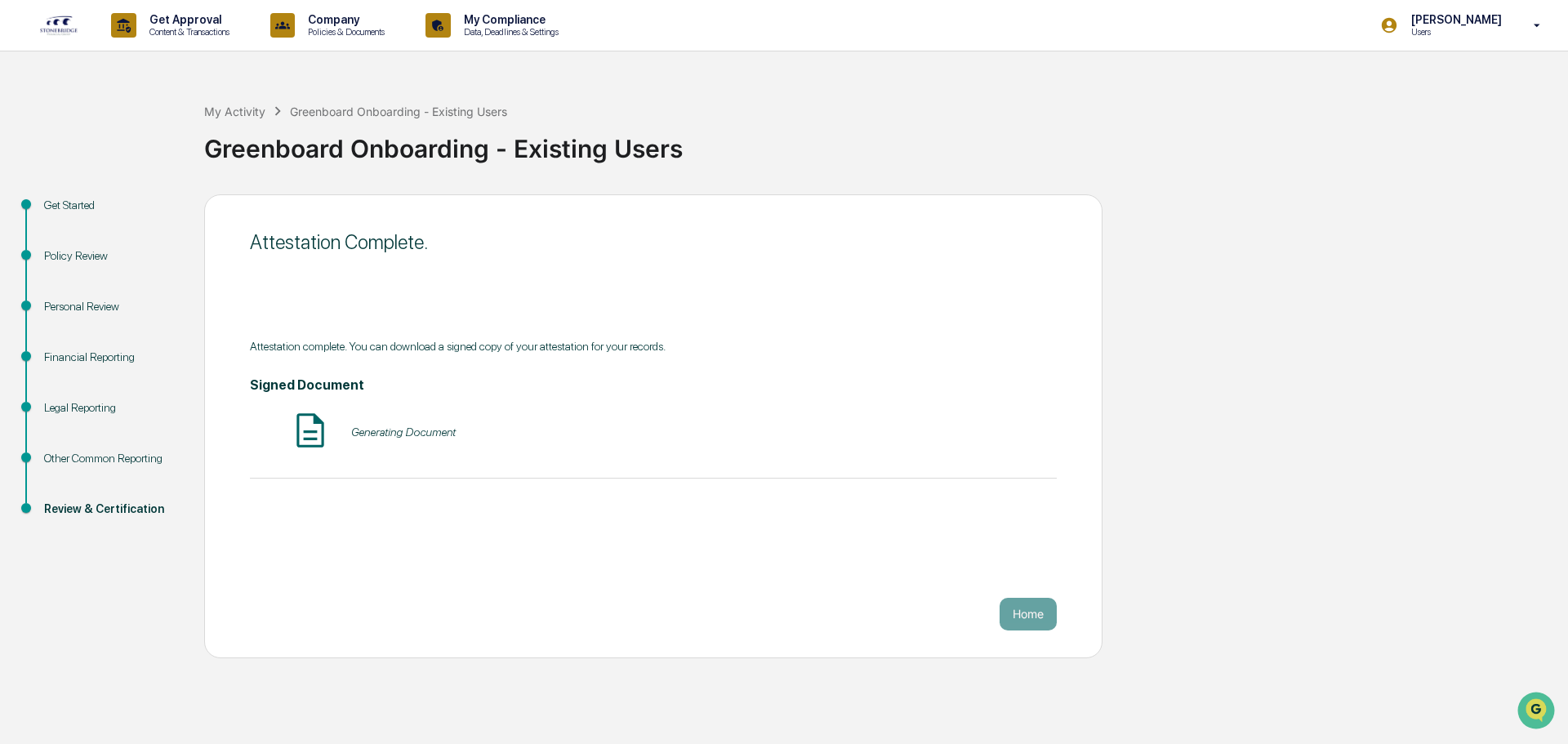
click at [434, 159] on div "Greenboard Onboarding - Existing Users" at bounding box center [882, 142] width 1356 height 42
click at [379, 441] on div "Generating Document" at bounding box center [653, 431] width 807 height 43
drag, startPoint x: 377, startPoint y: 418, endPoint x: 349, endPoint y: 421, distance: 28.2
click at [367, 421] on div "Generating Document" at bounding box center [653, 431] width 807 height 43
click at [306, 422] on img at bounding box center [310, 430] width 40 height 40
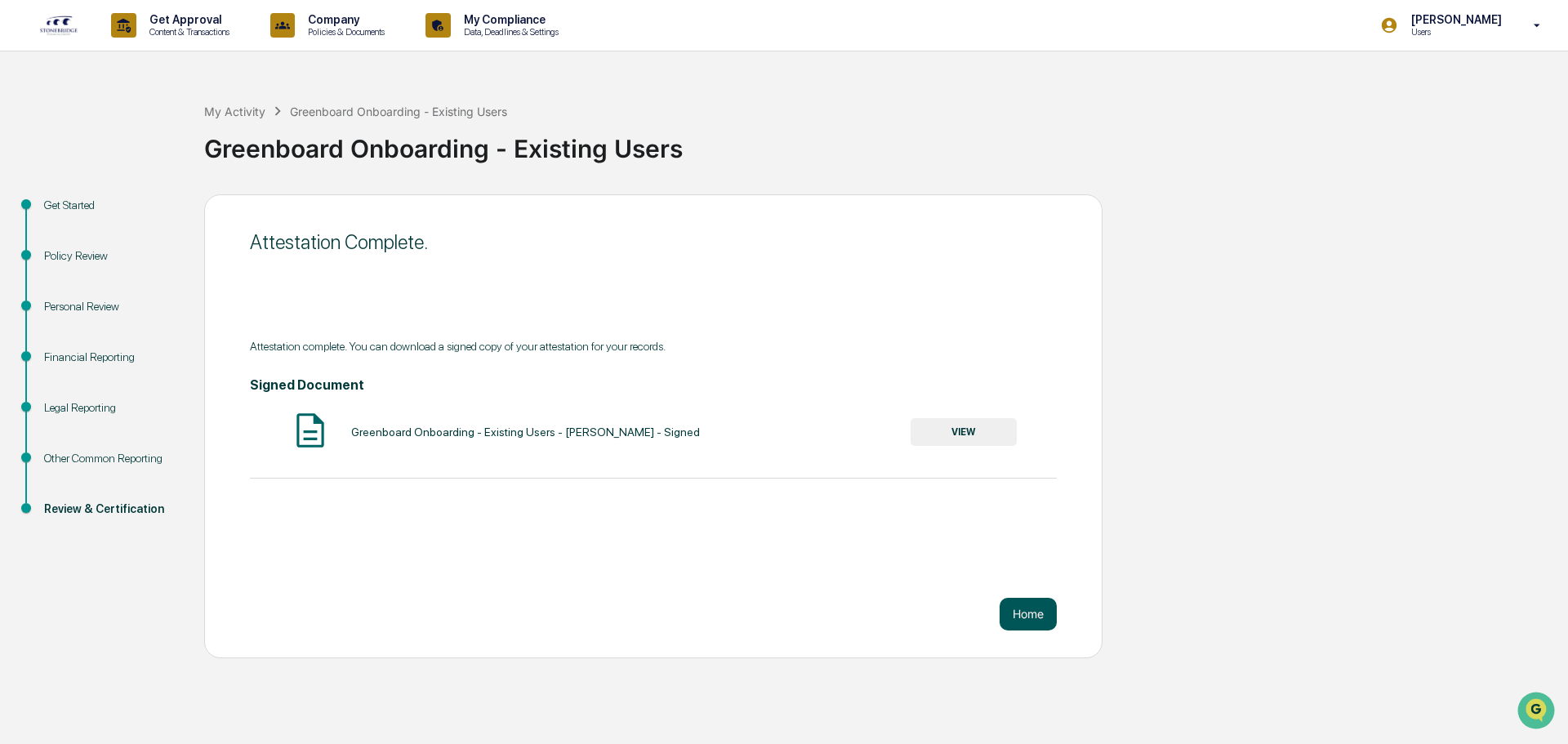
click at [1043, 604] on button "Home" at bounding box center [1029, 614] width 57 height 33
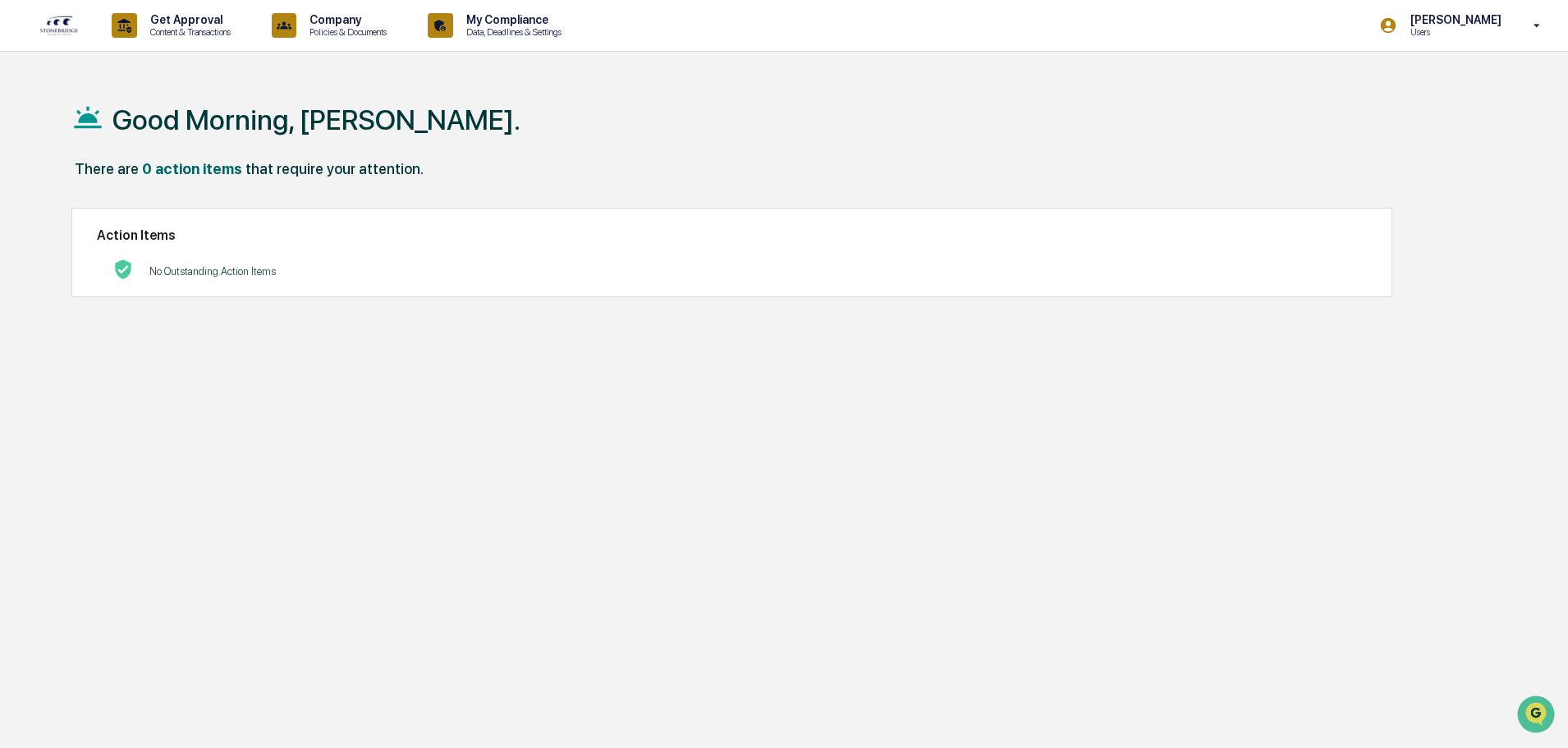
click at [66, 11] on link at bounding box center [69, 25] width 59 height 51
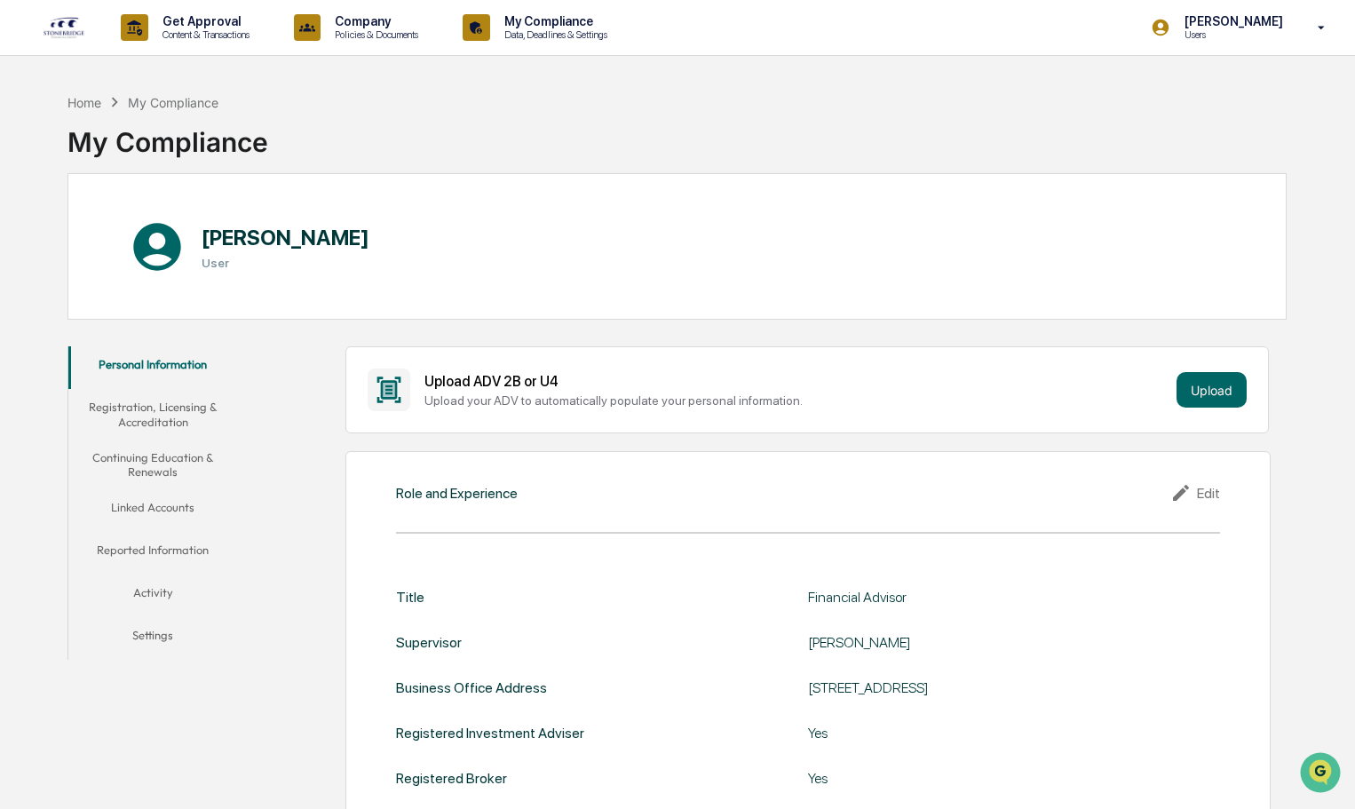
click at [148, 423] on button "Registration, Licensing & Accreditation" at bounding box center [153, 414] width 170 height 51
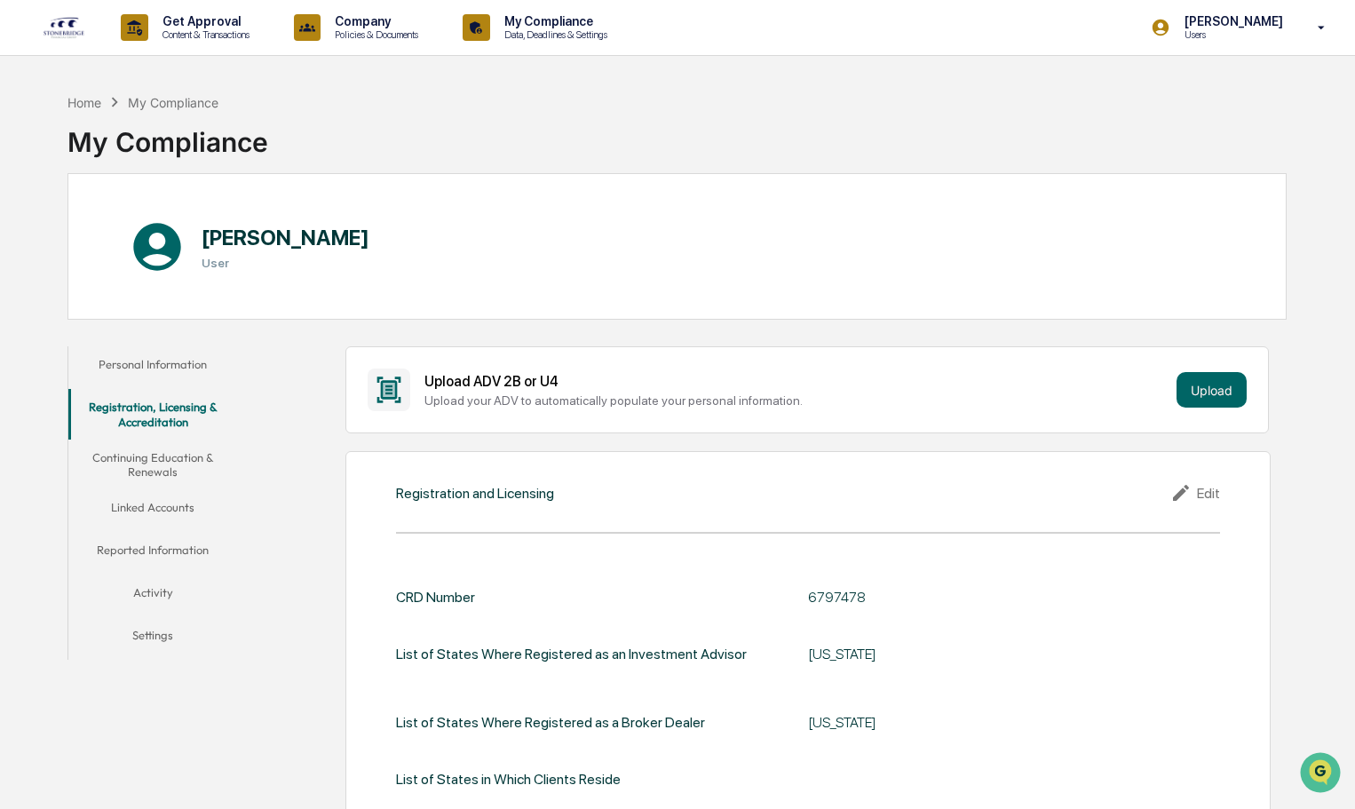
click at [168, 465] on button "Continuing Education & Renewals" at bounding box center [153, 464] width 170 height 51
